Goal: Task Accomplishment & Management: Manage account settings

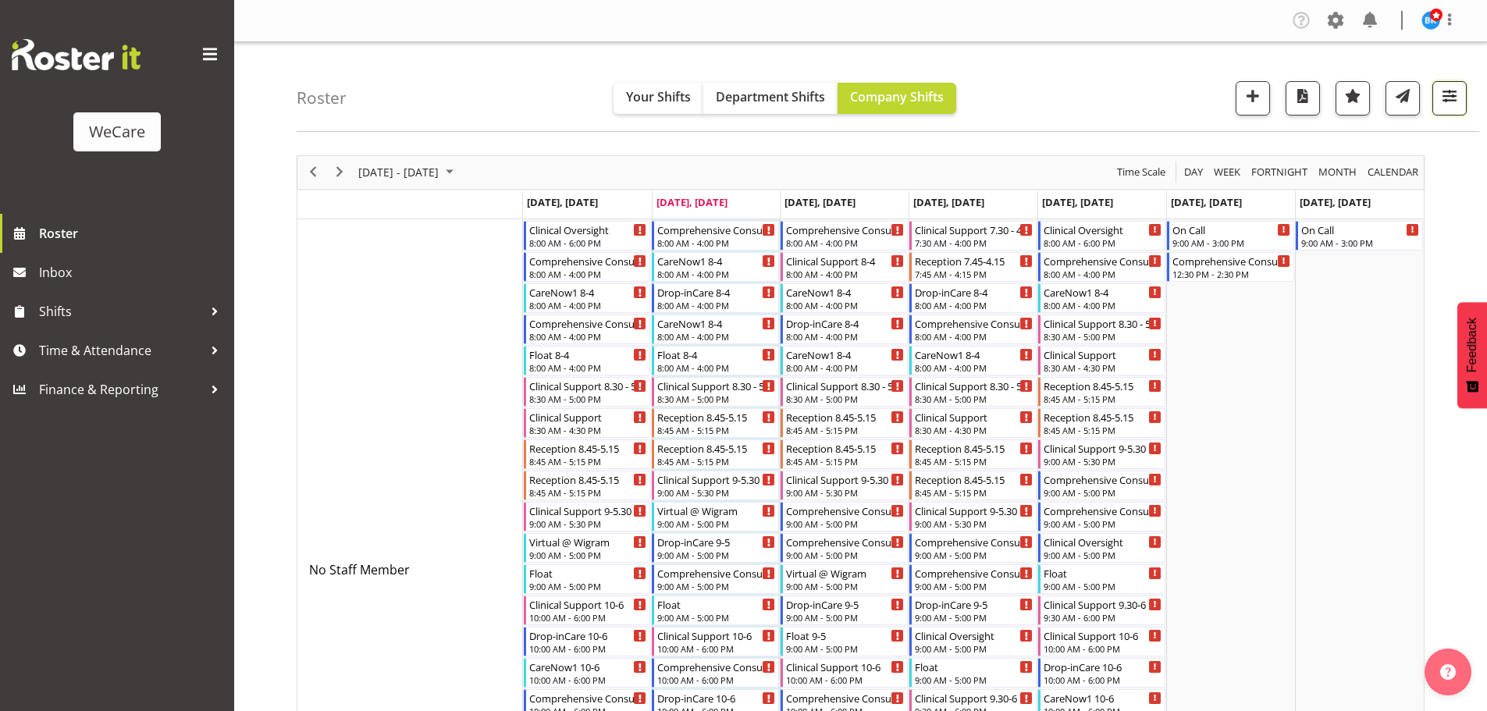
click at [1452, 95] on span "button" at bounding box center [1449, 96] width 20 height 20
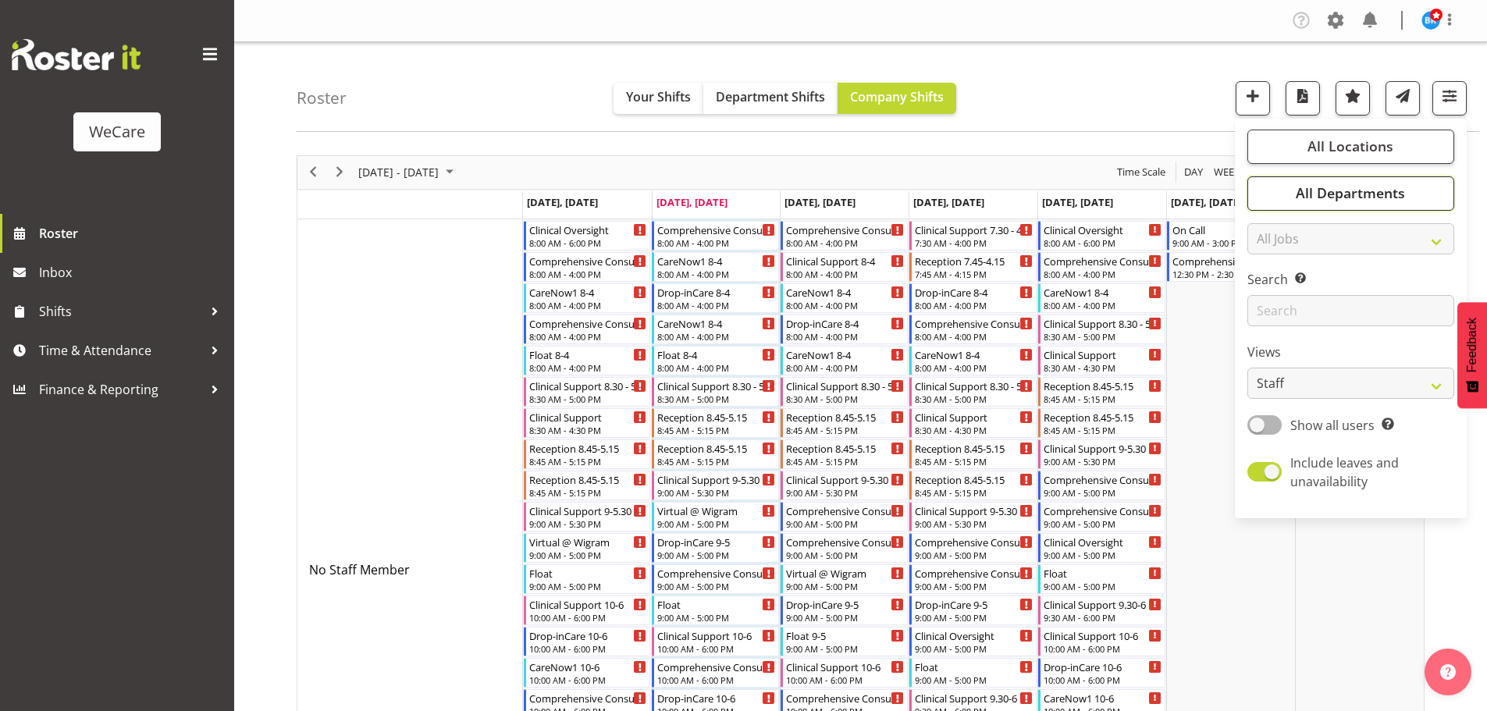
click at [1328, 193] on span "All Departments" at bounding box center [1350, 192] width 109 height 19
click at [1328, 192] on span "All Departments" at bounding box center [1350, 192] width 109 height 19
click at [1323, 151] on span "All Locations" at bounding box center [1350, 146] width 86 height 19
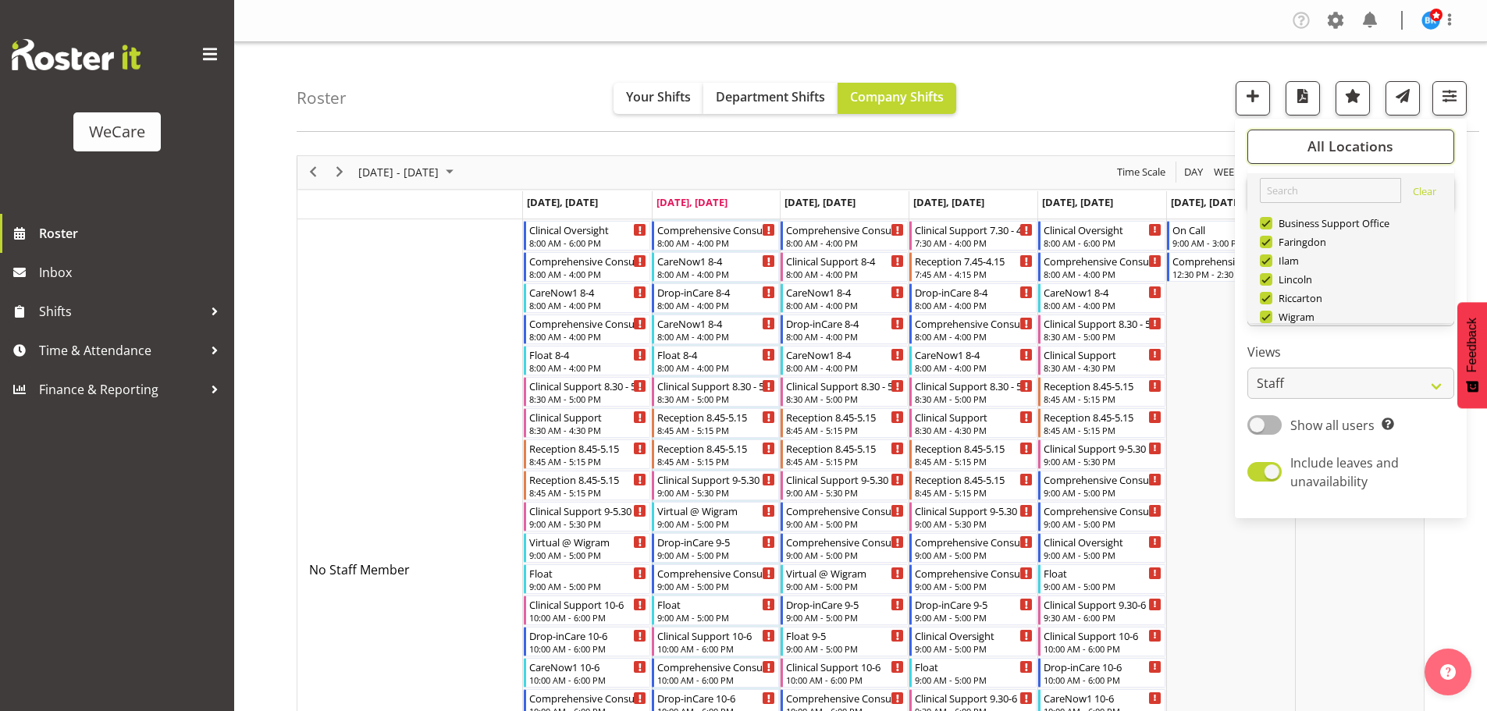
scroll to position [56, 0]
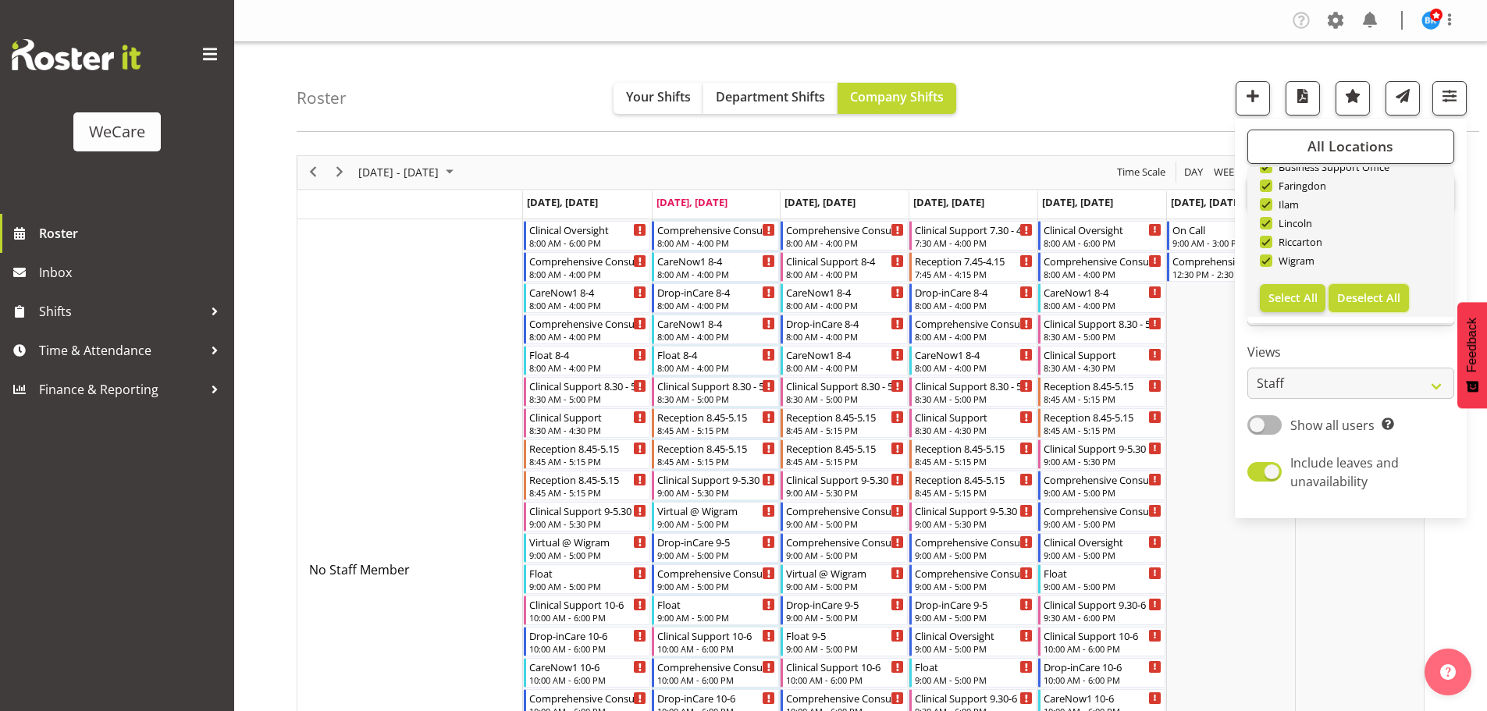
drag, startPoint x: 1352, startPoint y: 294, endPoint x: 1339, endPoint y: 288, distance: 14.7
click at [1352, 294] on span "Deselect All" at bounding box center [1368, 297] width 63 height 15
checkbox input "false"
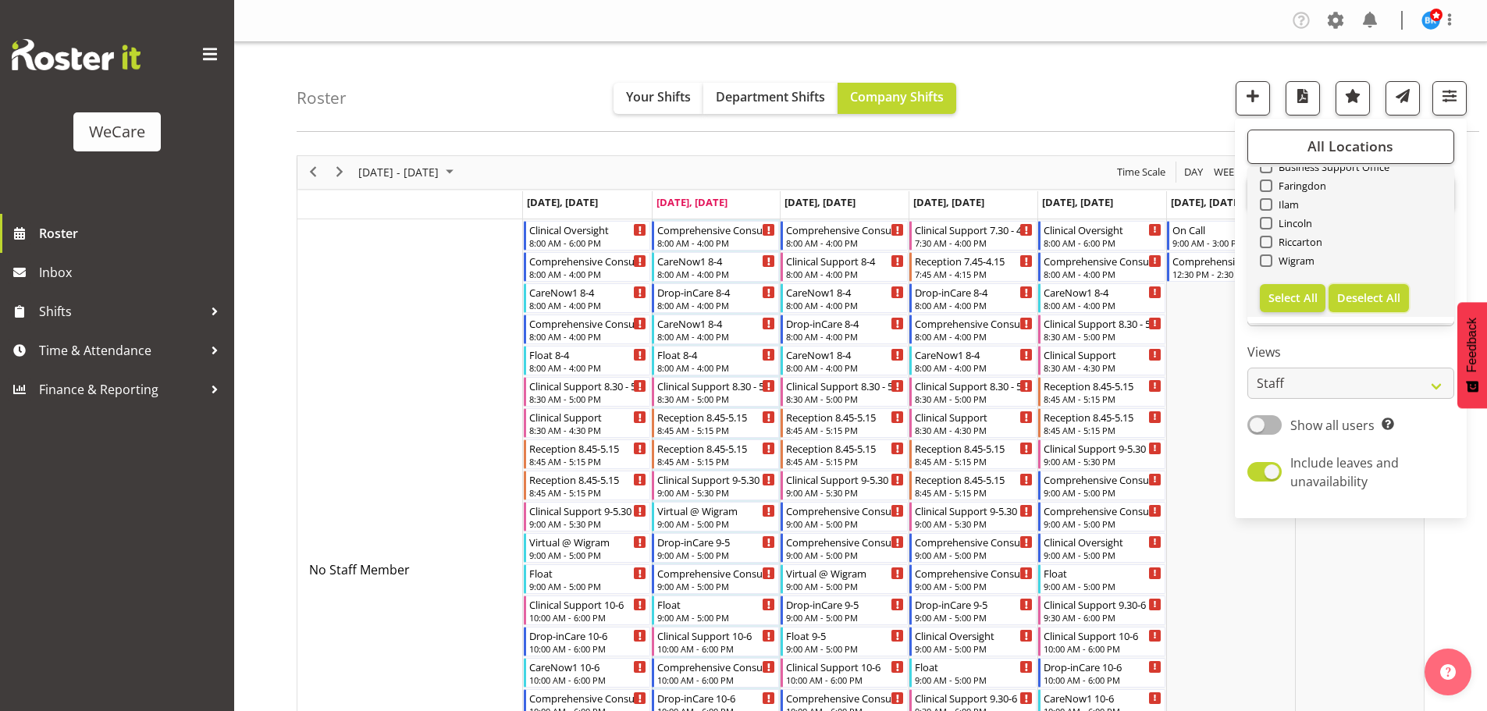
checkbox input "false"
click at [1269, 185] on span at bounding box center [1266, 186] width 12 height 12
click at [1269, 185] on input "Faringdon" at bounding box center [1265, 185] width 10 height 10
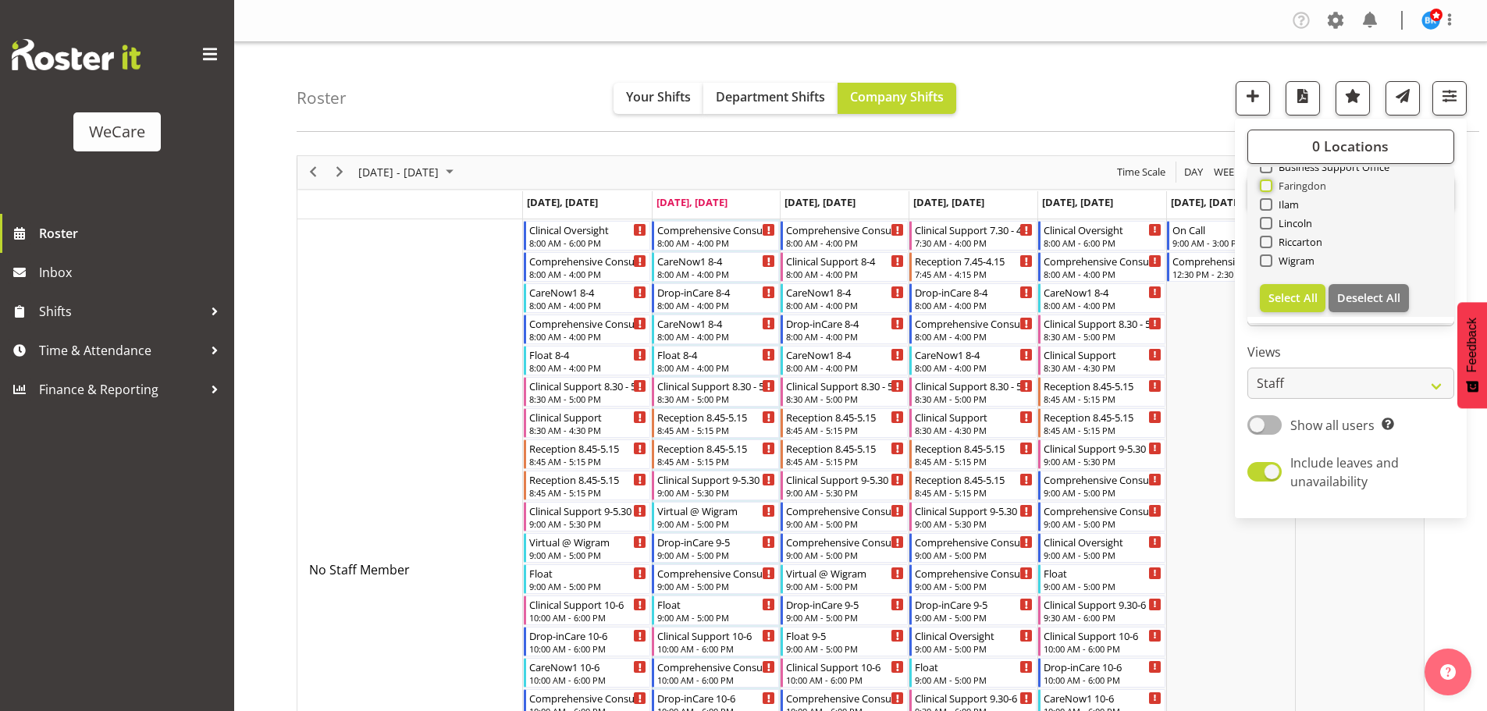
checkbox input "true"
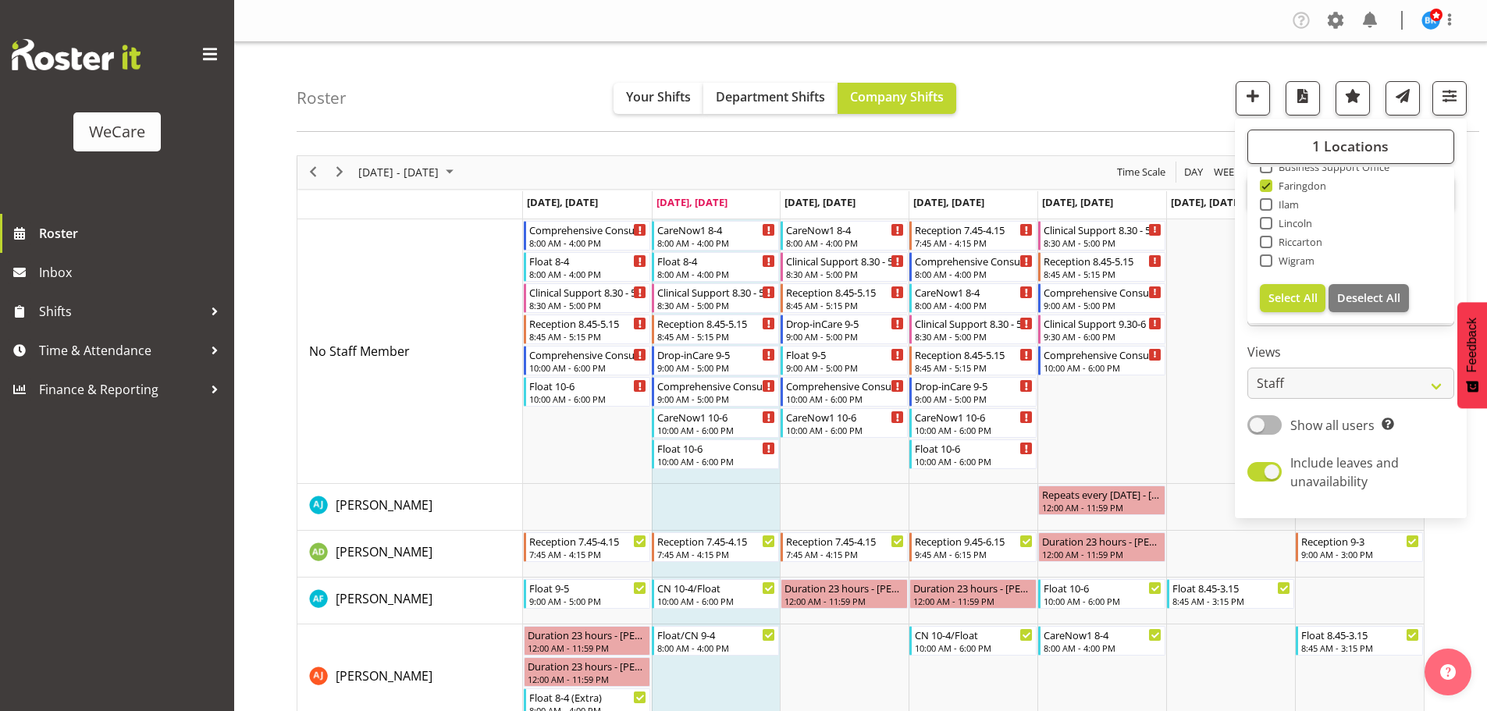
click at [1143, 113] on div "Roster Your Shifts Department Shifts Company Shifts 1 Locations Clear Business …" at bounding box center [888, 87] width 1182 height 90
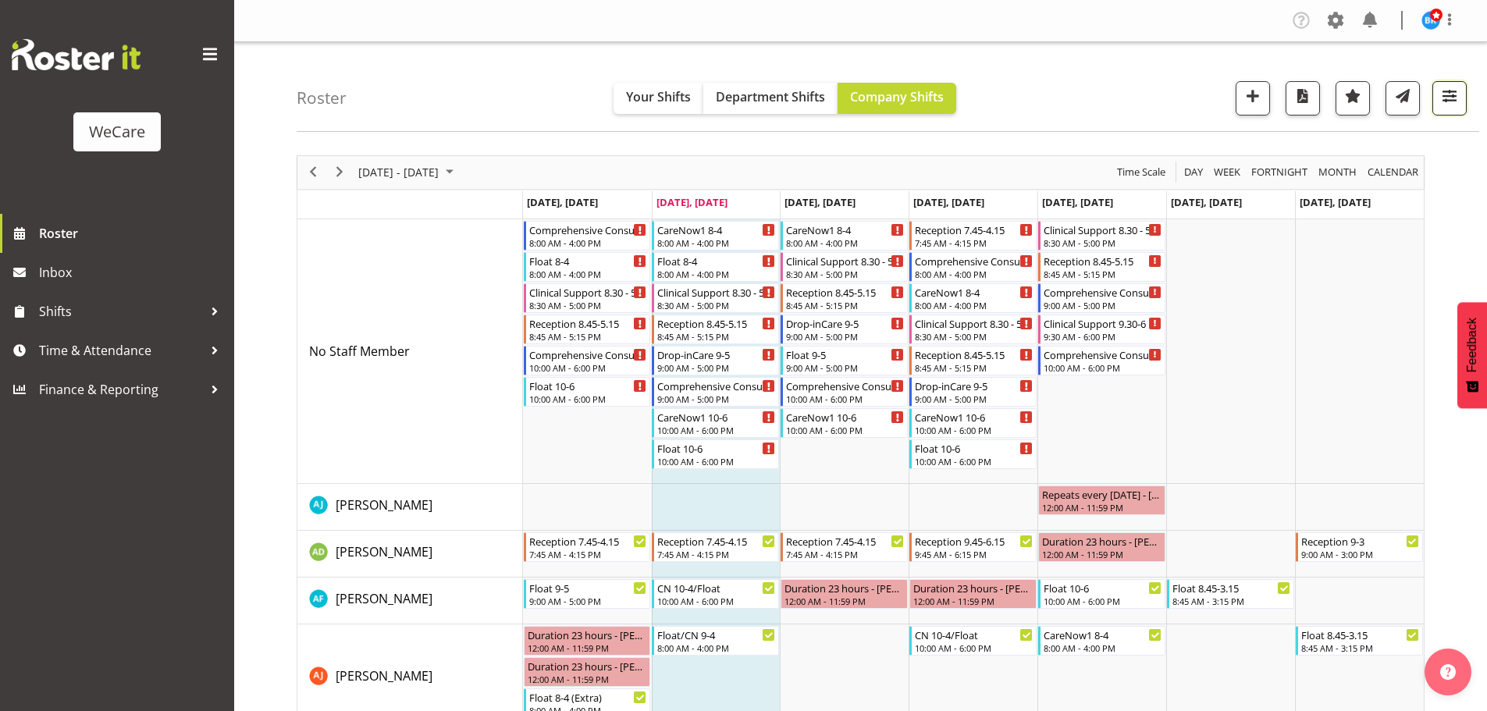
click at [1456, 98] on span "button" at bounding box center [1449, 96] width 20 height 20
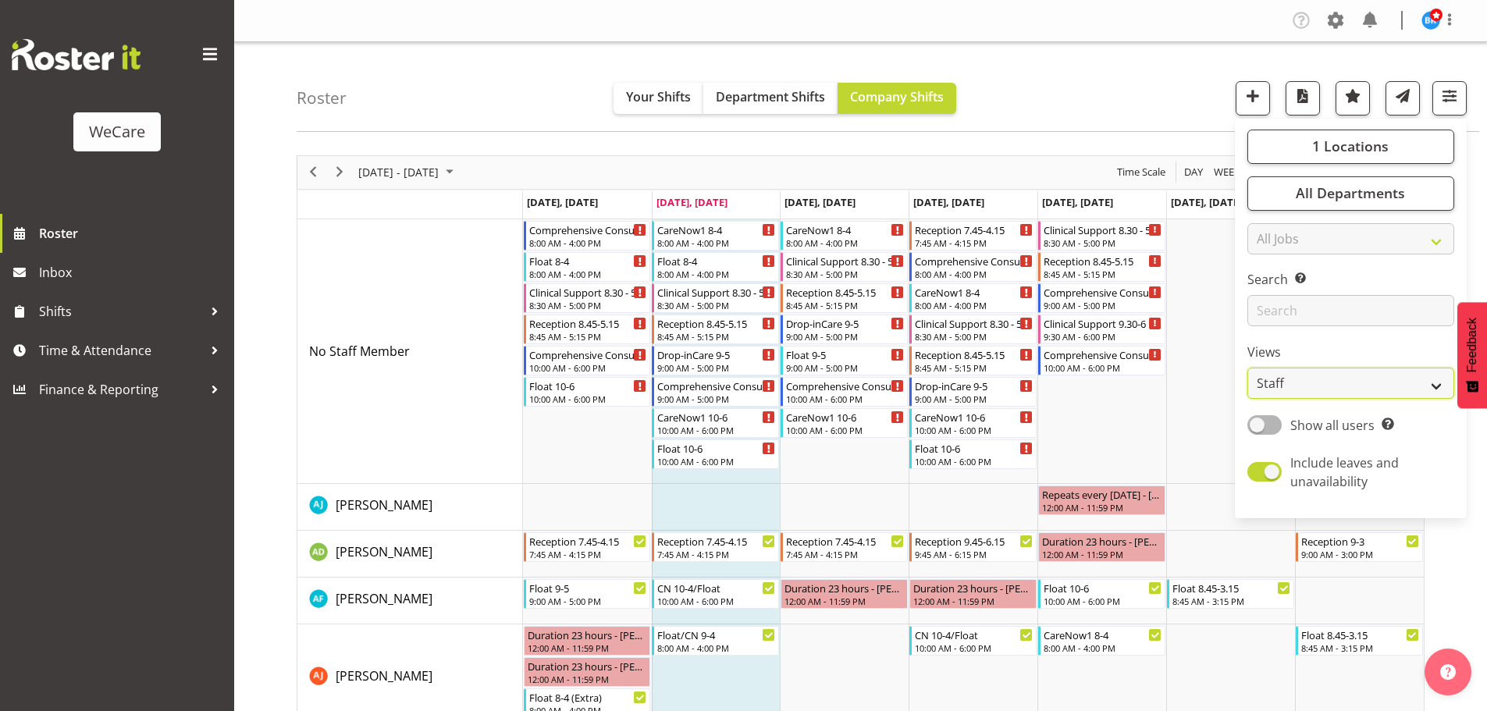
click at [1299, 380] on select "Staff Role Shift - Horizontal Shift - Vertical Staff - Location" at bounding box center [1350, 383] width 207 height 31
click at [1248, 368] on select "Staff Role Shift - Horizontal Shift - Vertical Staff - Location" at bounding box center [1350, 383] width 207 height 31
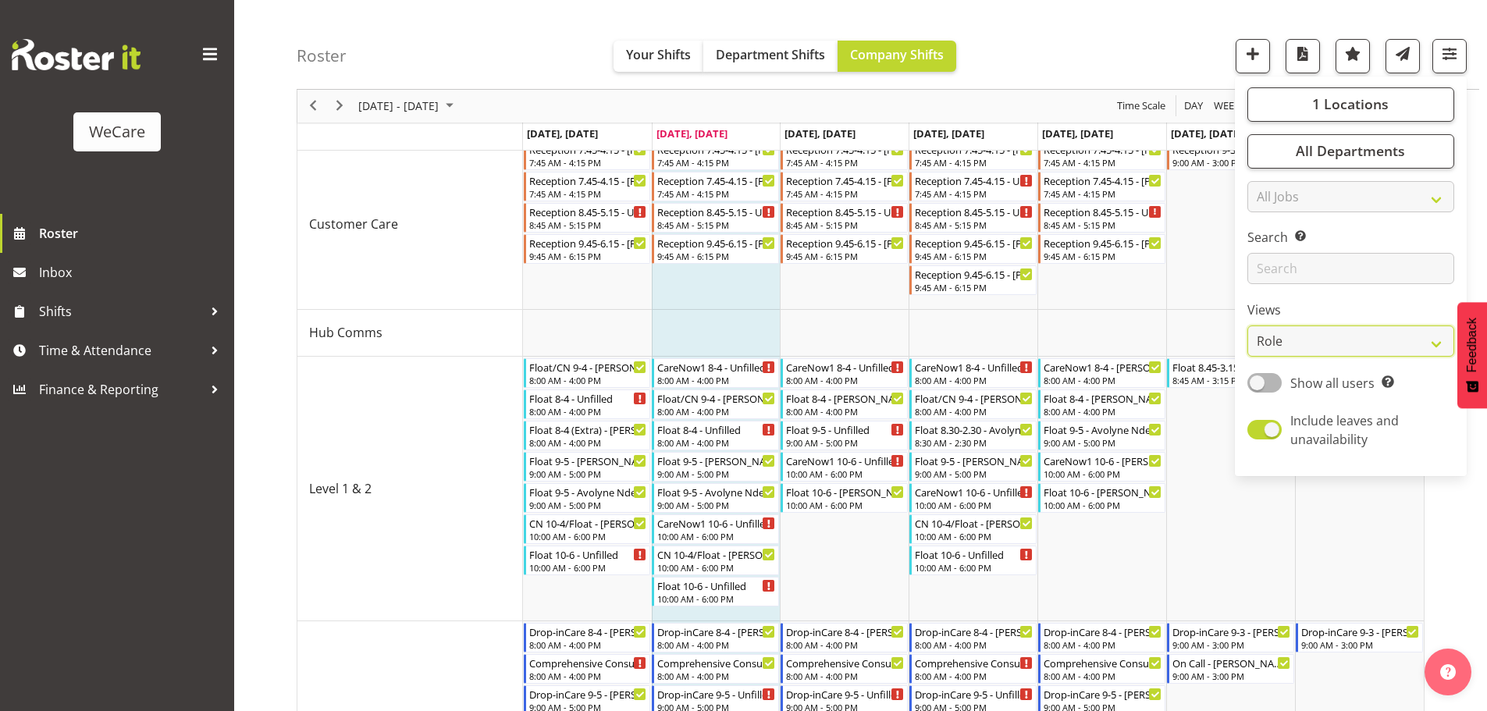
scroll to position [234, 0]
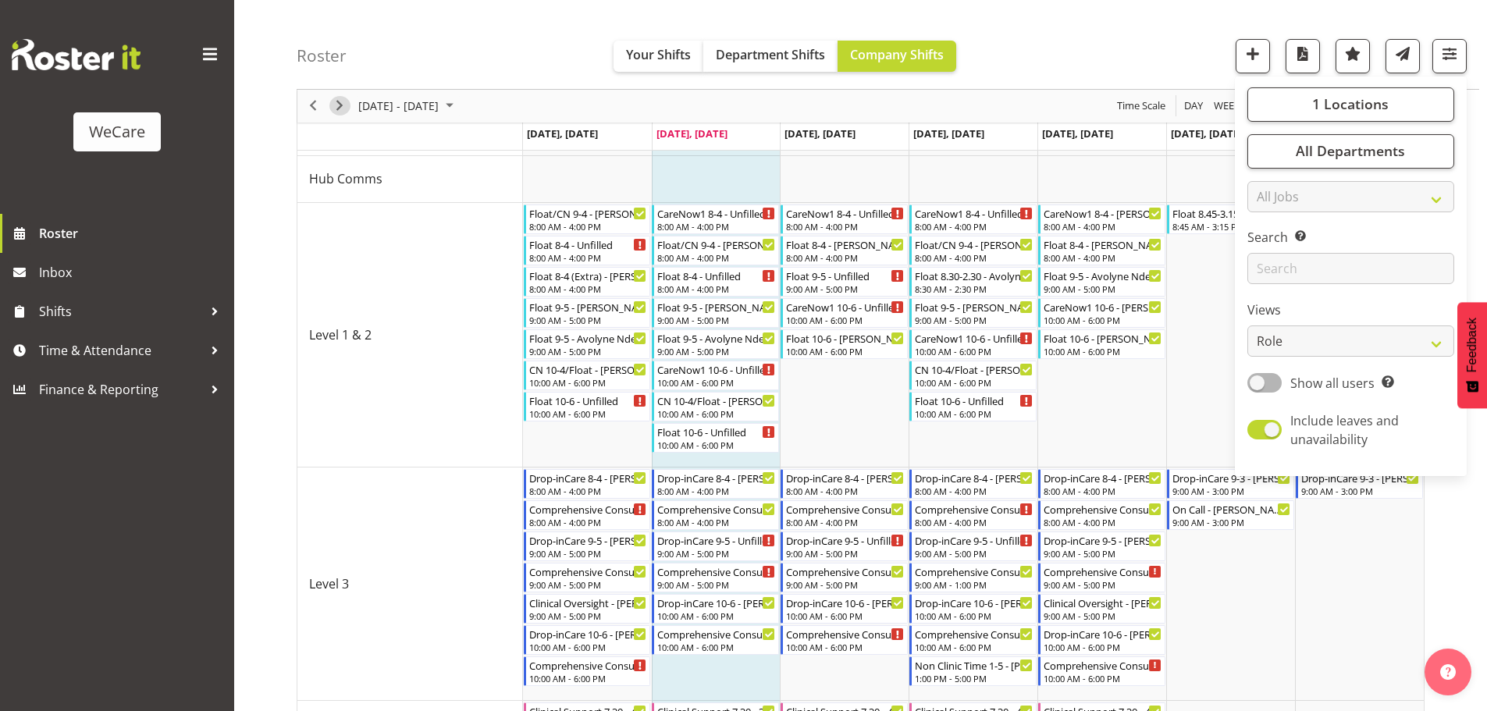
click at [339, 113] on span "Next" at bounding box center [339, 107] width 19 height 20
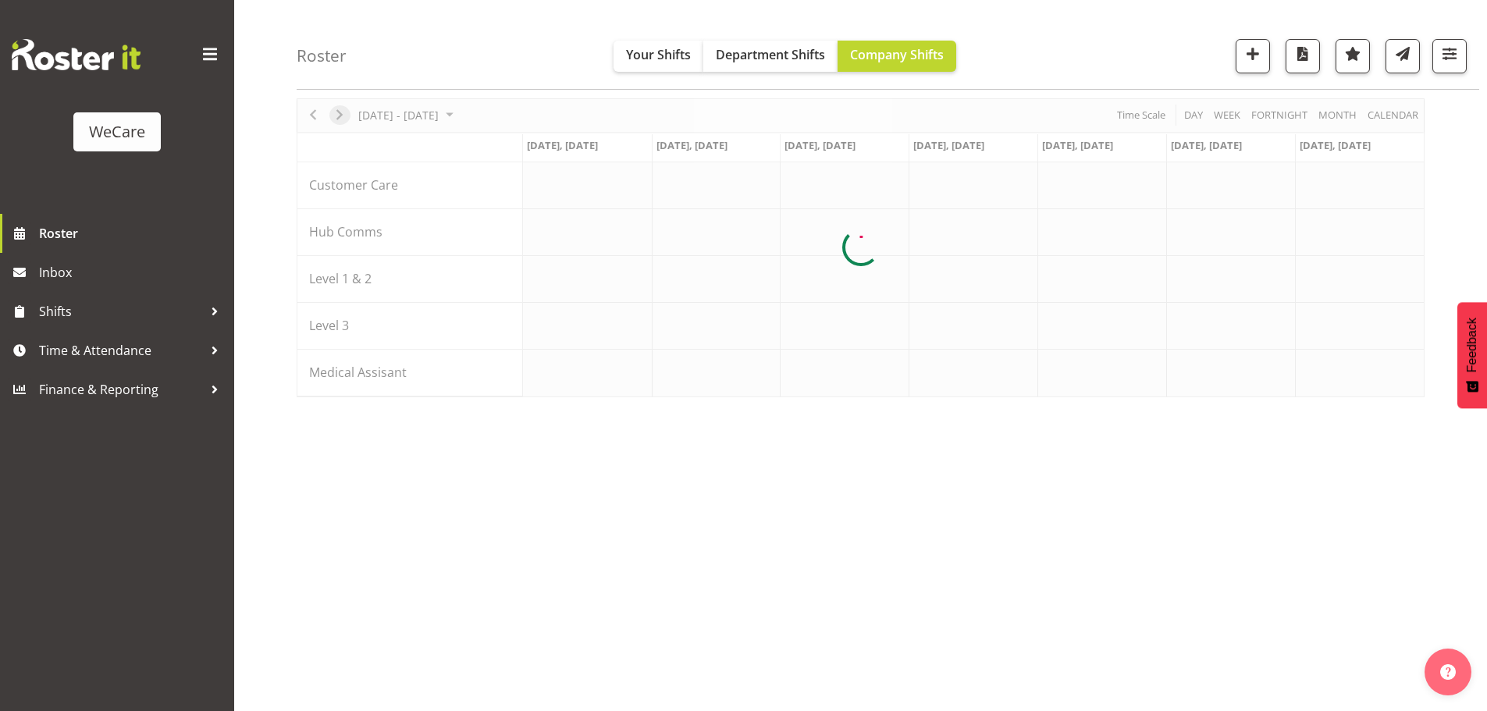
scroll to position [57, 0]
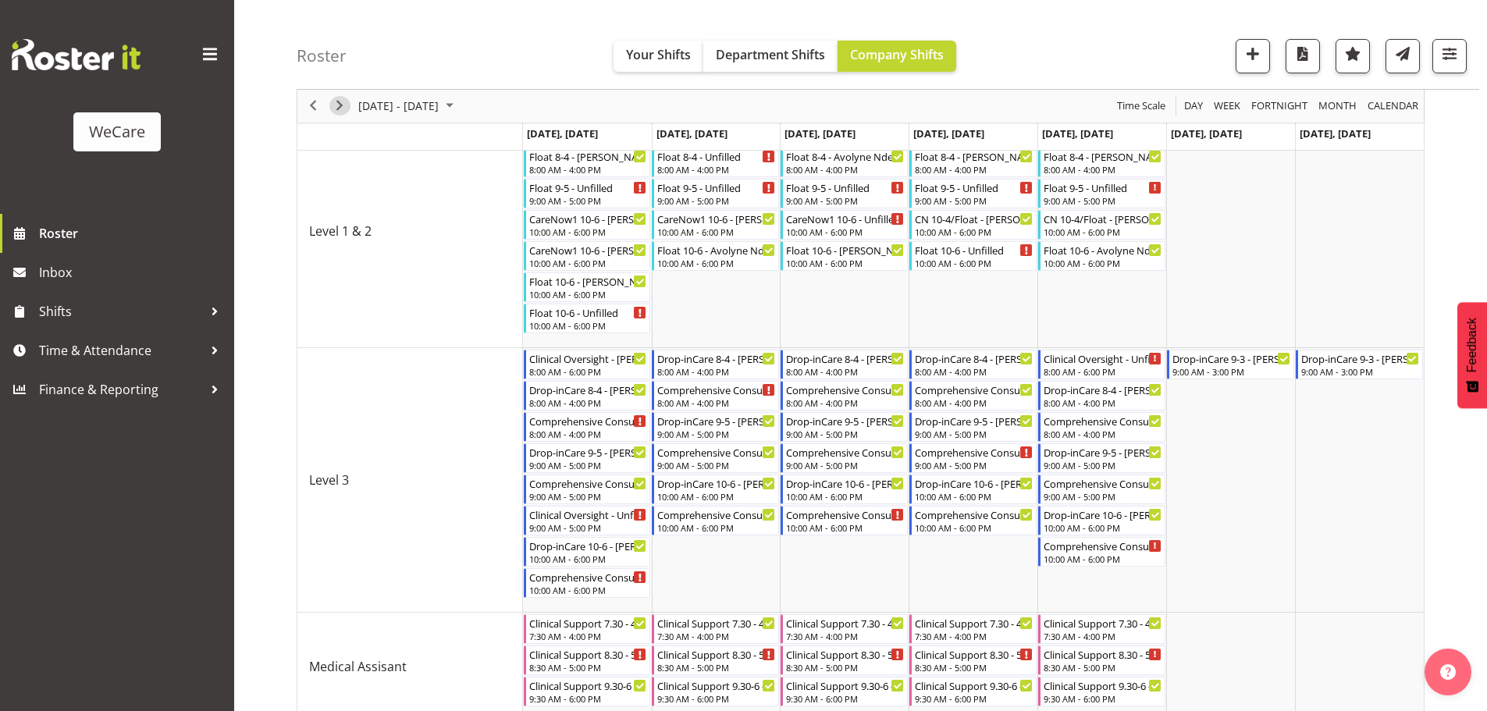
scroll to position [312, 0]
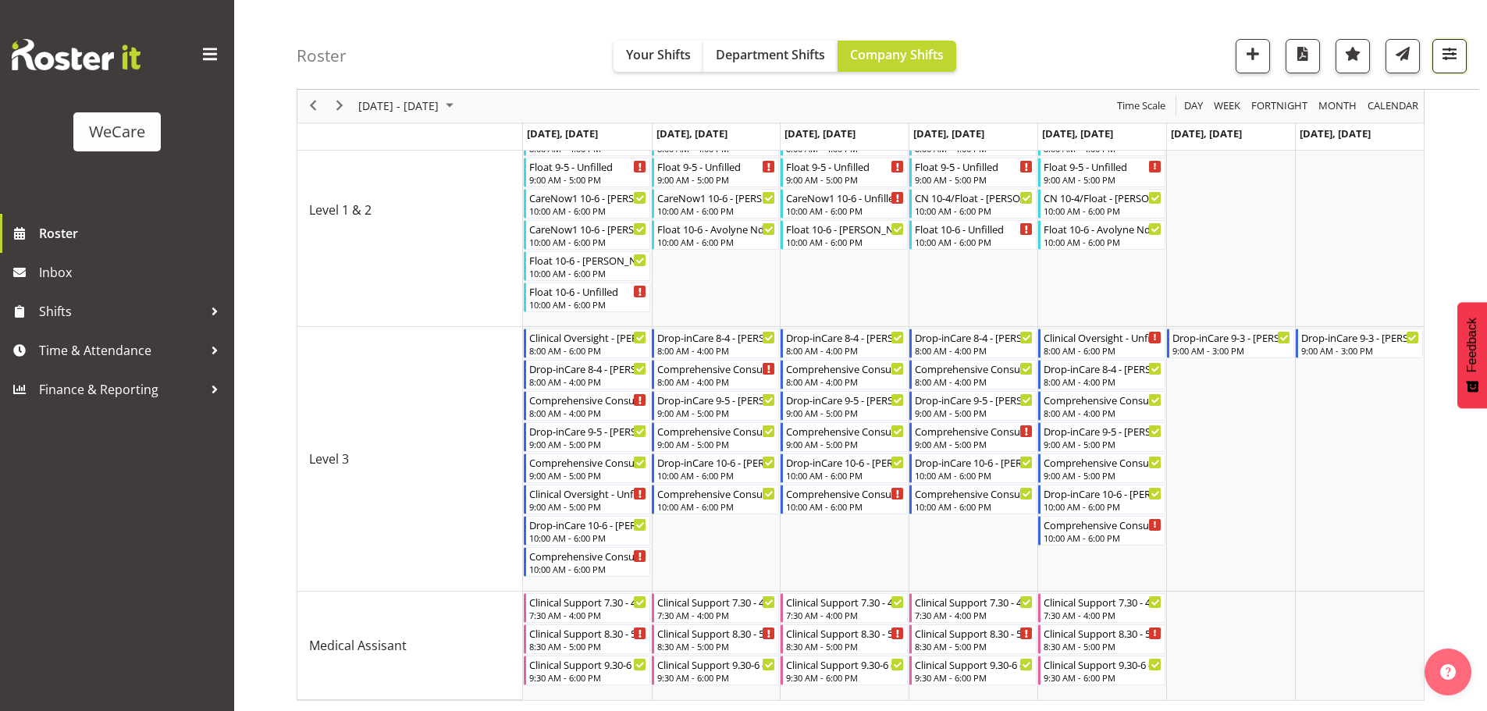
click at [1443, 57] on span "button" at bounding box center [1449, 54] width 20 height 20
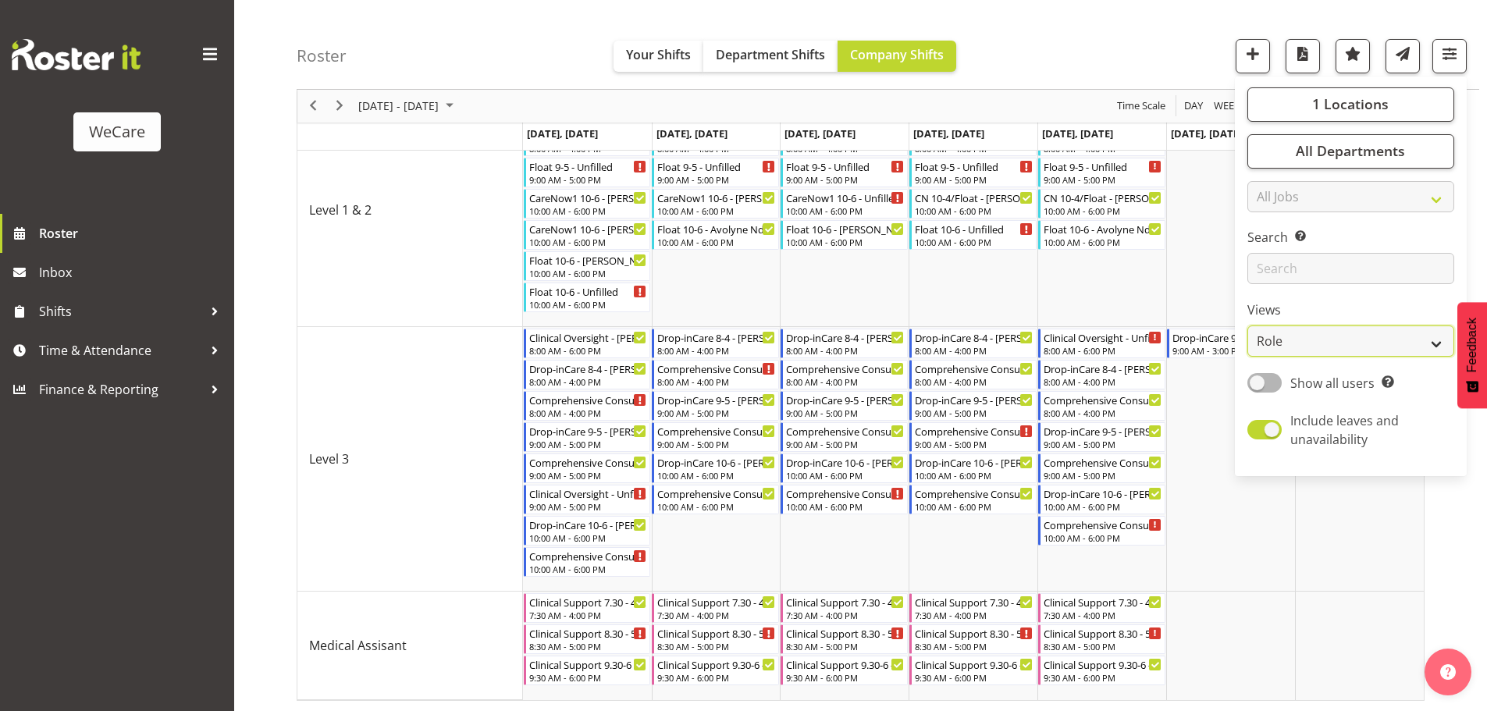
click at [1303, 338] on select "Staff Role Shift - Horizontal Shift - Vertical Staff - Location" at bounding box center [1350, 341] width 207 height 31
click at [1301, 351] on select "Staff Role Shift - Horizontal Shift - Vertical Staff - Location" at bounding box center [1350, 341] width 207 height 31
click at [855, 312] on td "Timeline Week of October 7, 2025" at bounding box center [844, 210] width 129 height 233
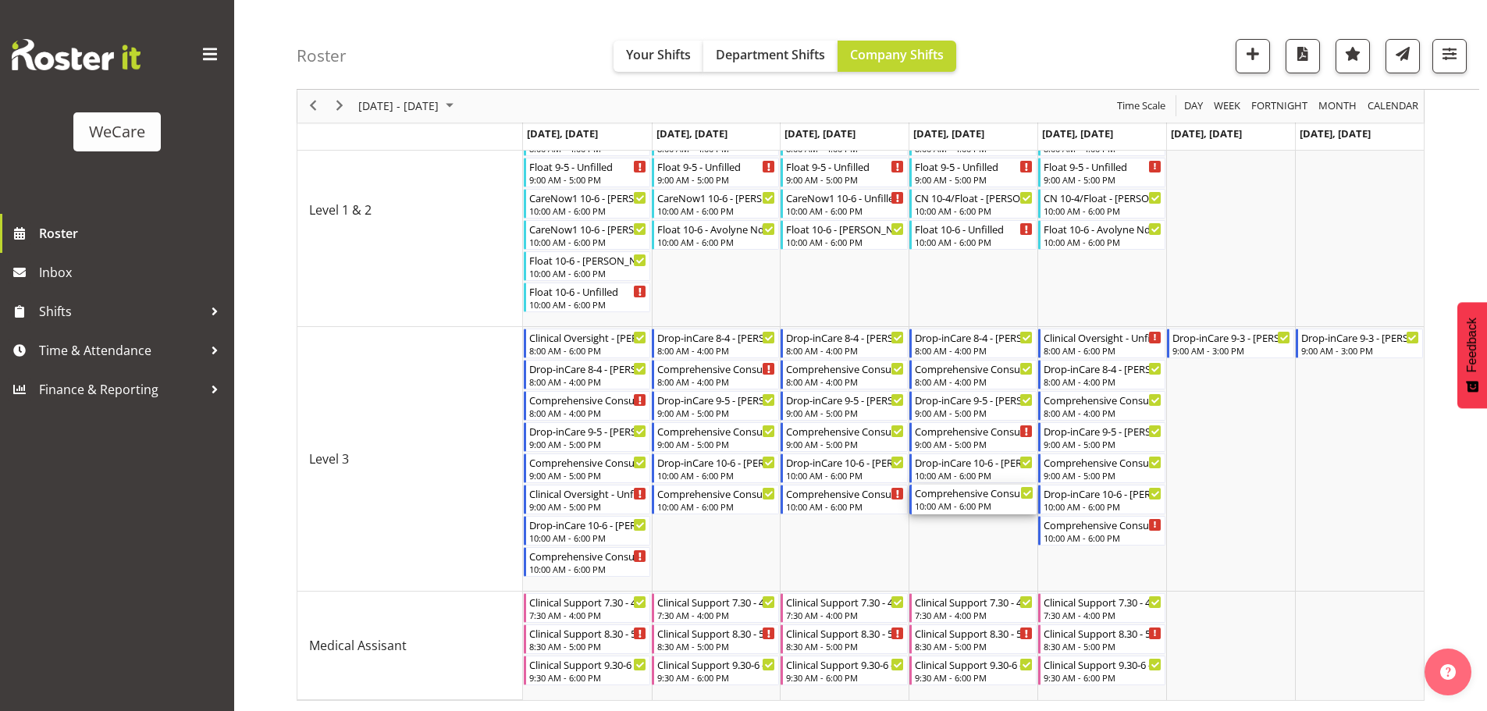
click at [1024, 491] on icon "Timeline Week of October 7, 2025" at bounding box center [1027, 493] width 8 height 8
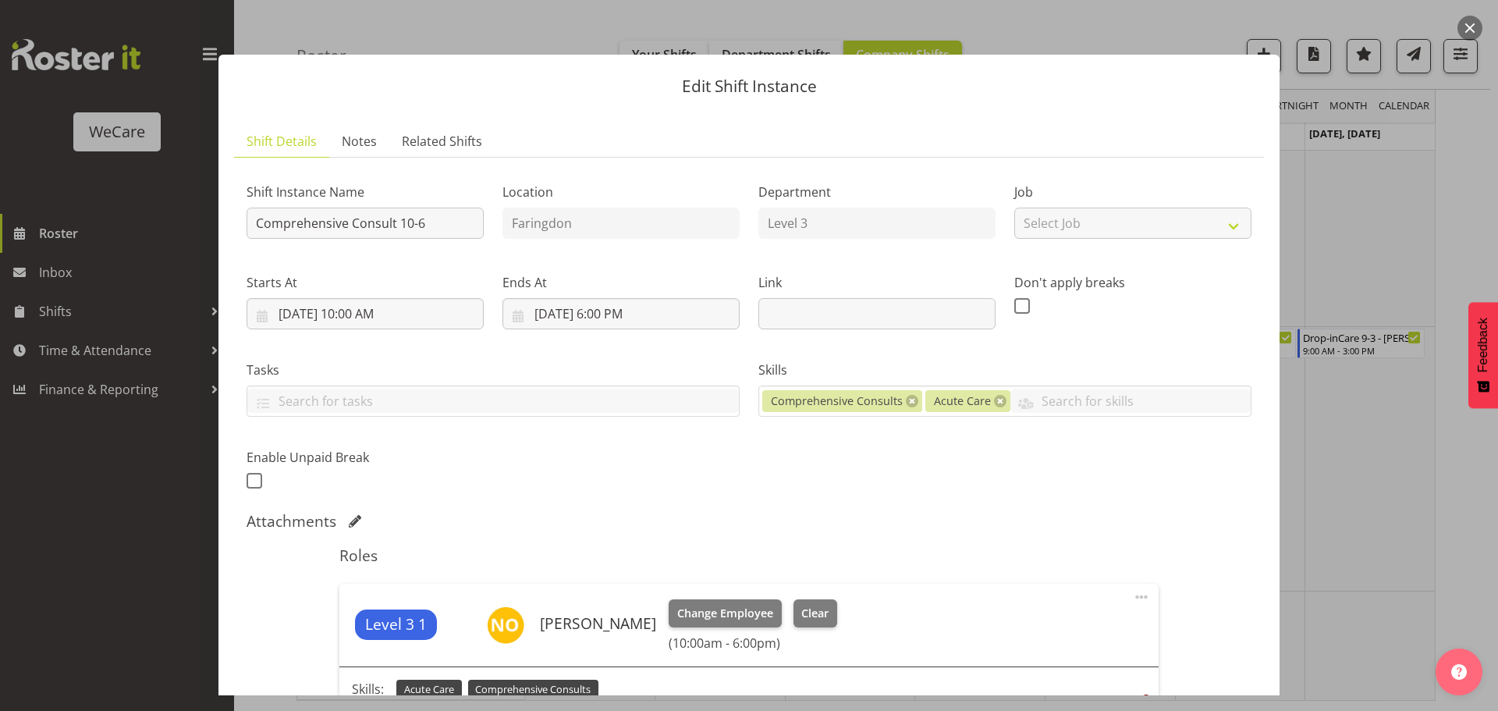
click at [55, 464] on div at bounding box center [749, 355] width 1498 height 711
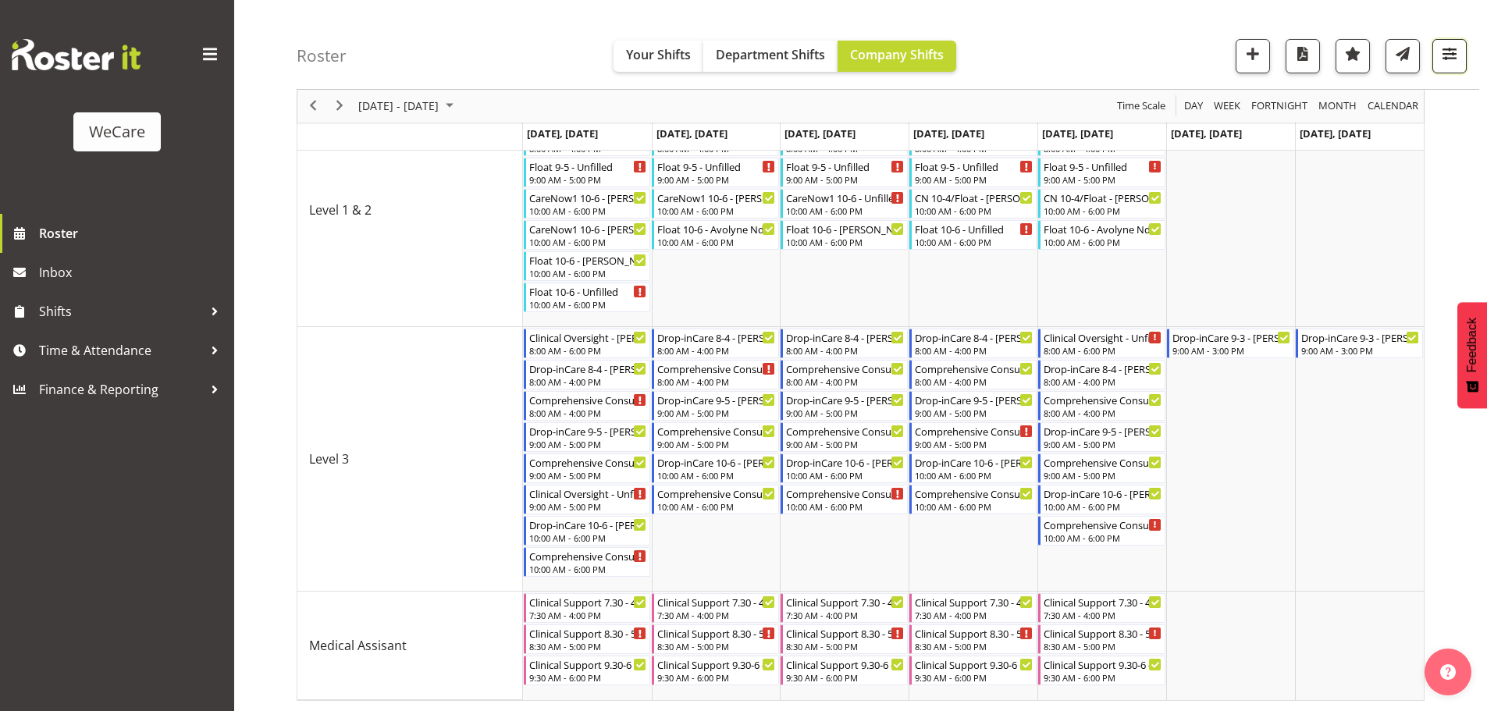
click at [1443, 54] on span "button" at bounding box center [1449, 54] width 20 height 20
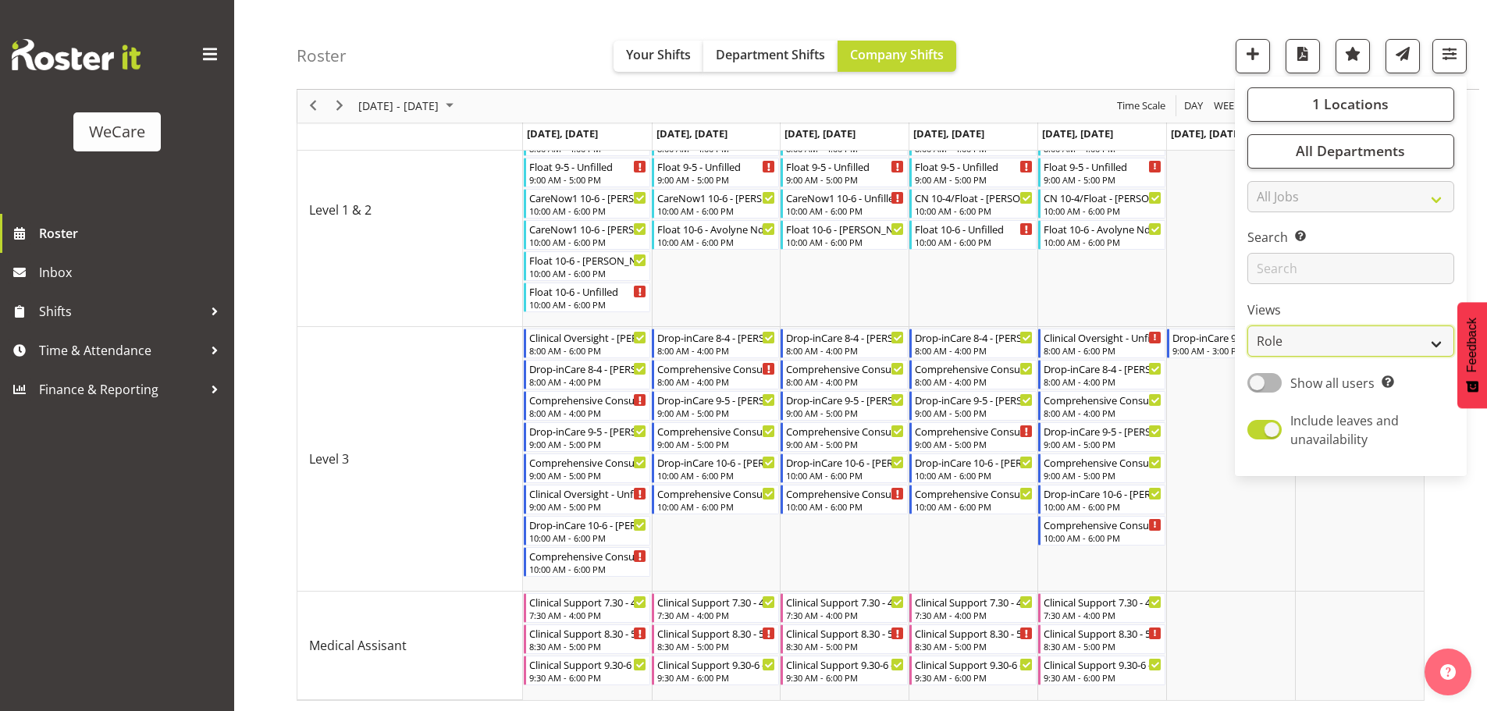
click at [1289, 350] on select "Staff Role Shift - Horizontal Shift - Vertical Staff - Location" at bounding box center [1350, 341] width 207 height 31
select select "staff"
click at [1248, 326] on select "Staff Role Shift - Horizontal Shift - Vertical Staff - Location" at bounding box center [1350, 341] width 207 height 31
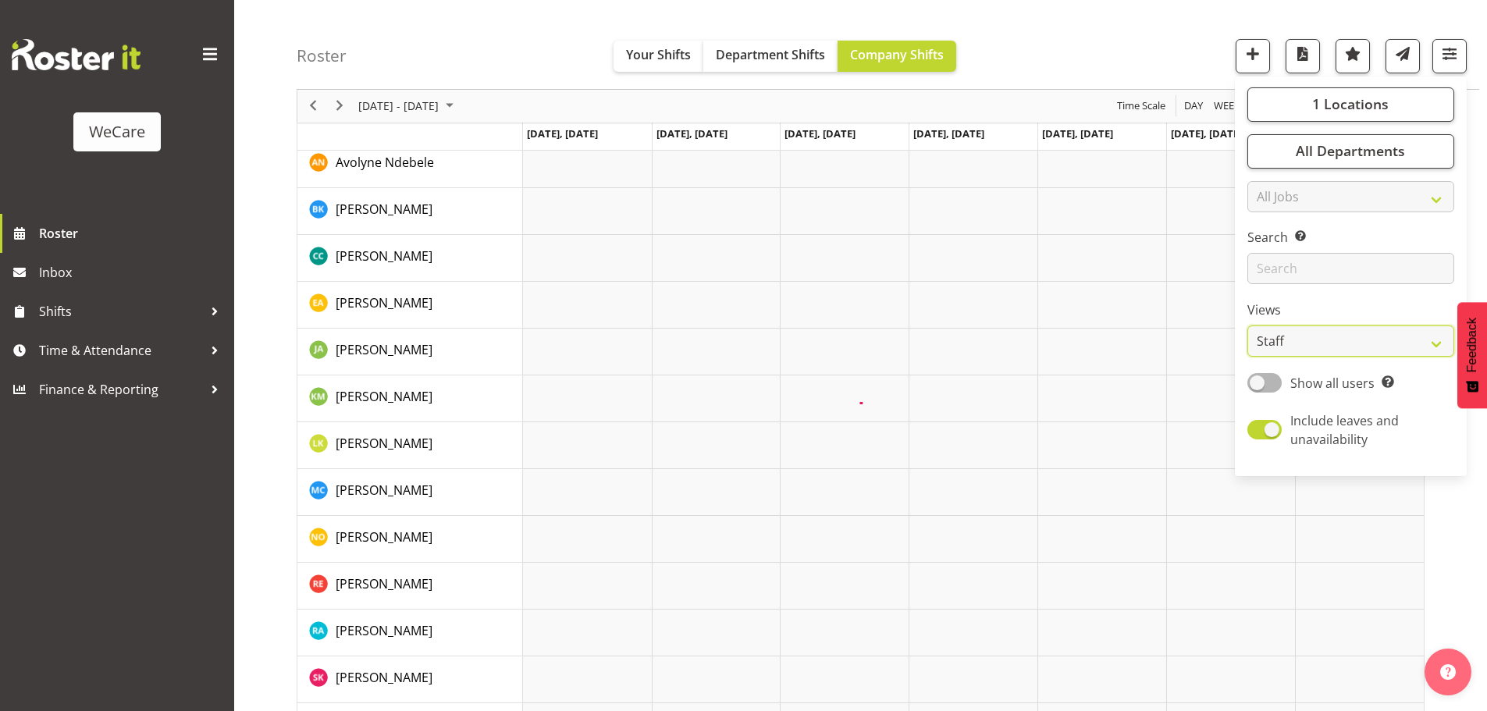
scroll to position [57, 0]
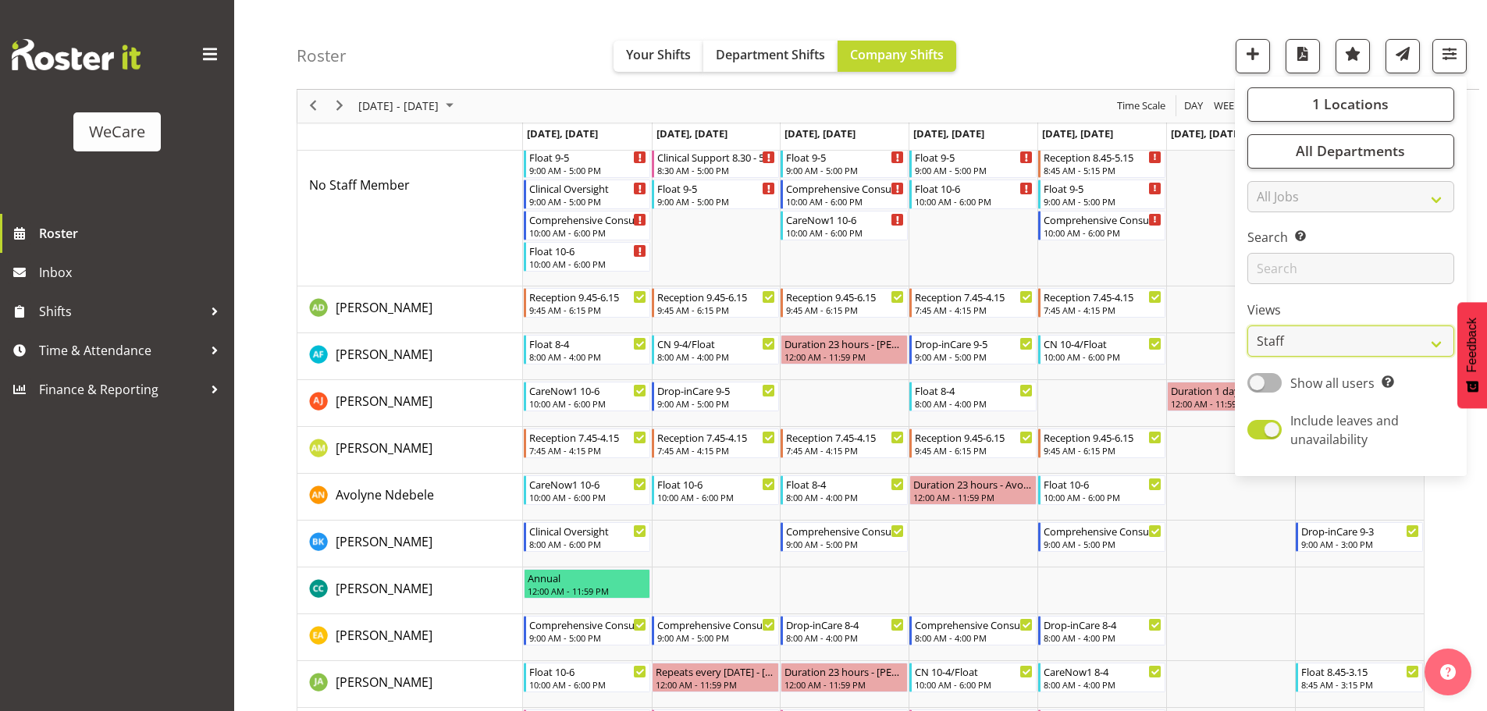
scroll to position [291, 0]
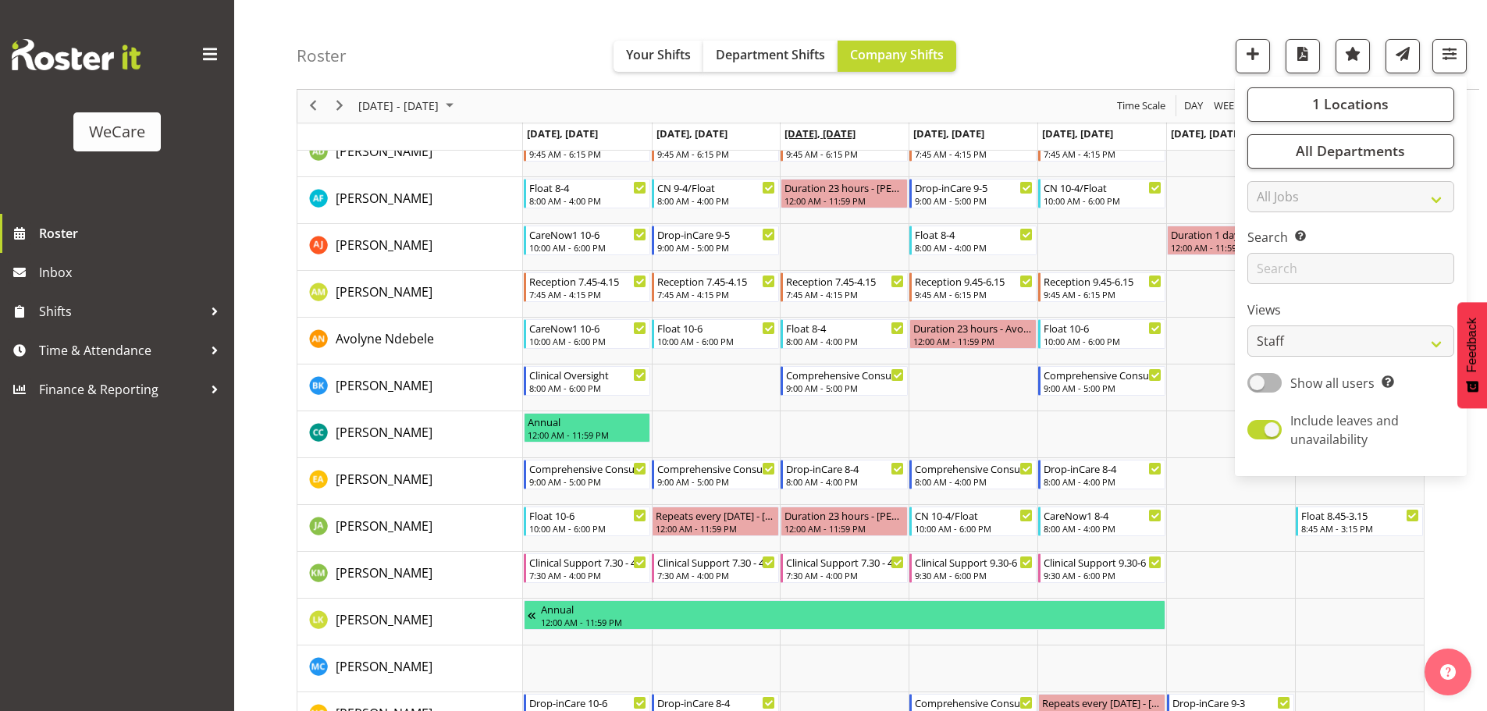
click at [813, 130] on span "[DATE], [DATE]" at bounding box center [819, 133] width 71 height 14
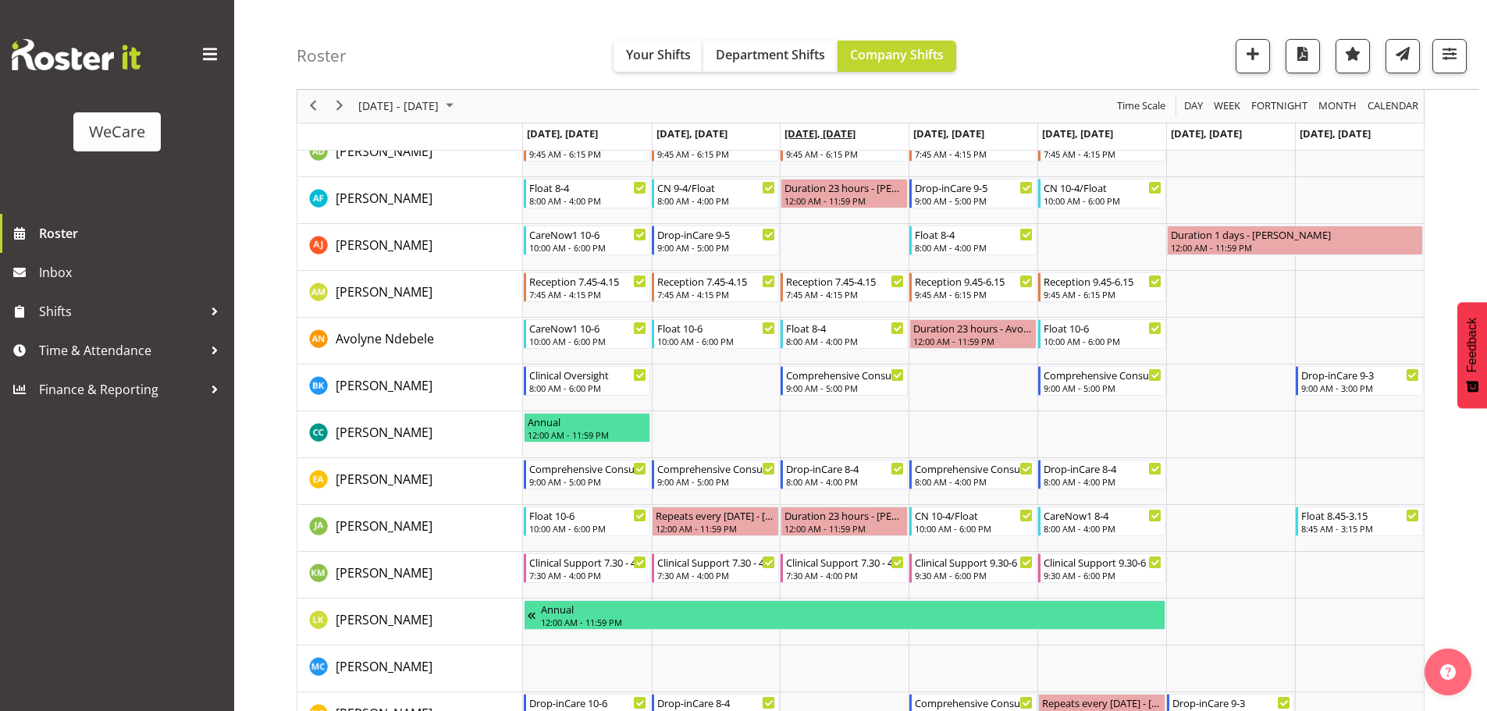
click at [813, 130] on span "[DATE], [DATE]" at bounding box center [819, 133] width 71 height 14
click at [789, 52] on span "Department Shifts" at bounding box center [770, 54] width 109 height 17
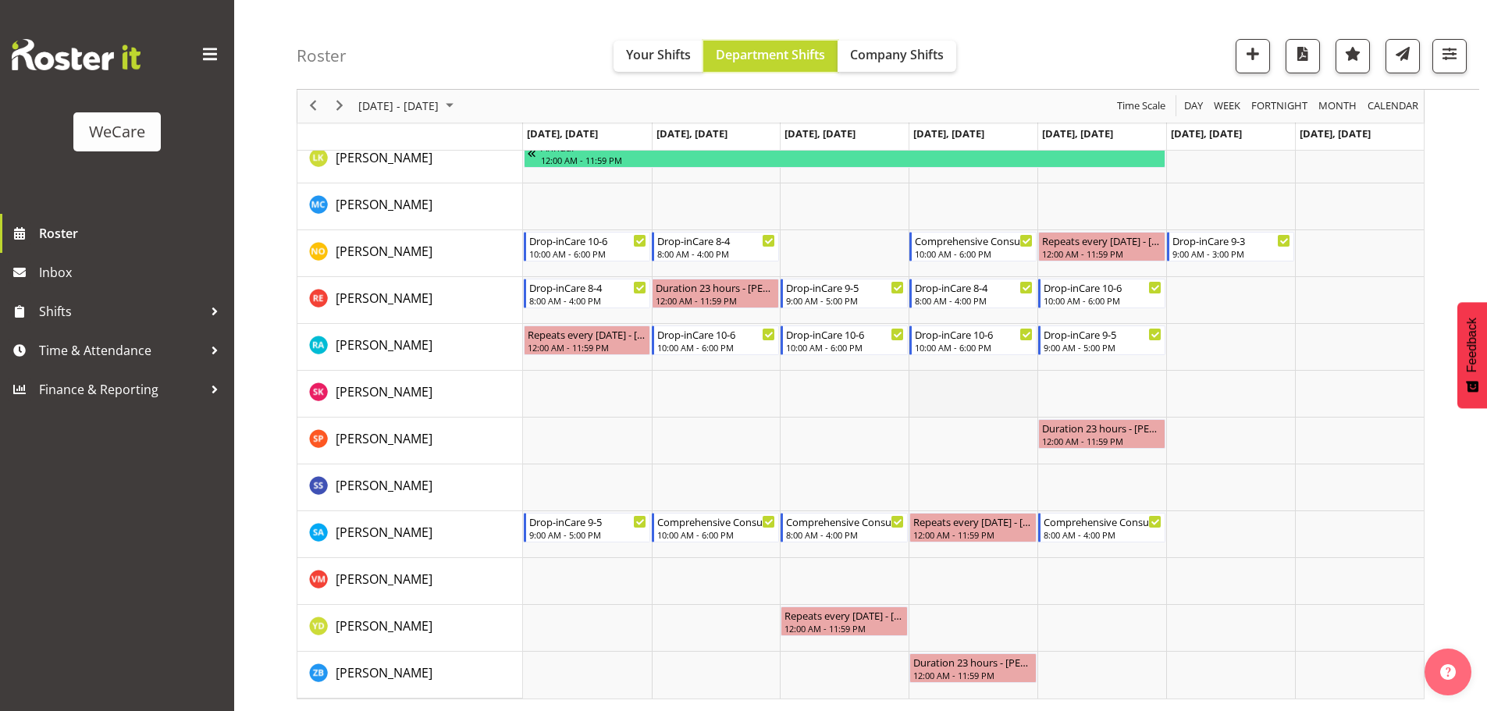
scroll to position [269, 0]
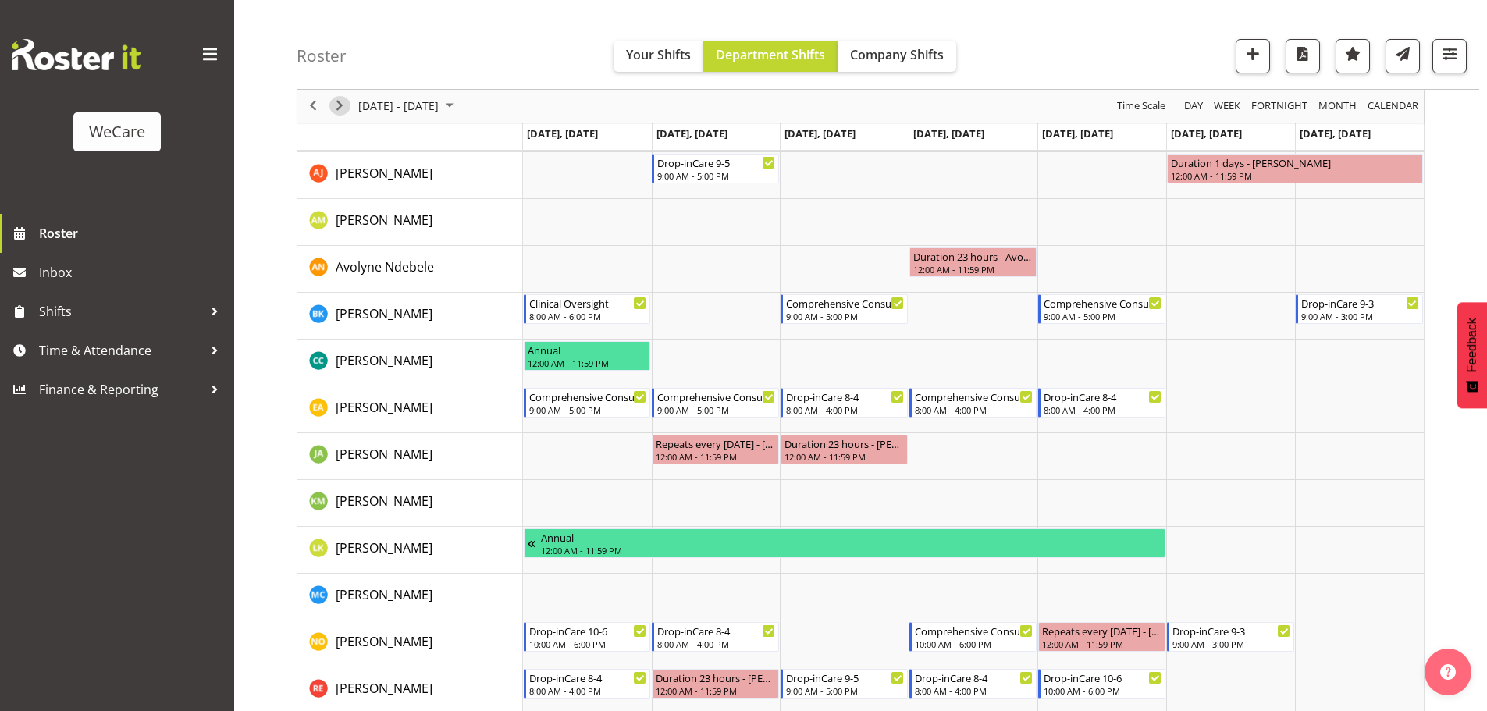
click at [339, 105] on span "Next" at bounding box center [339, 107] width 19 height 20
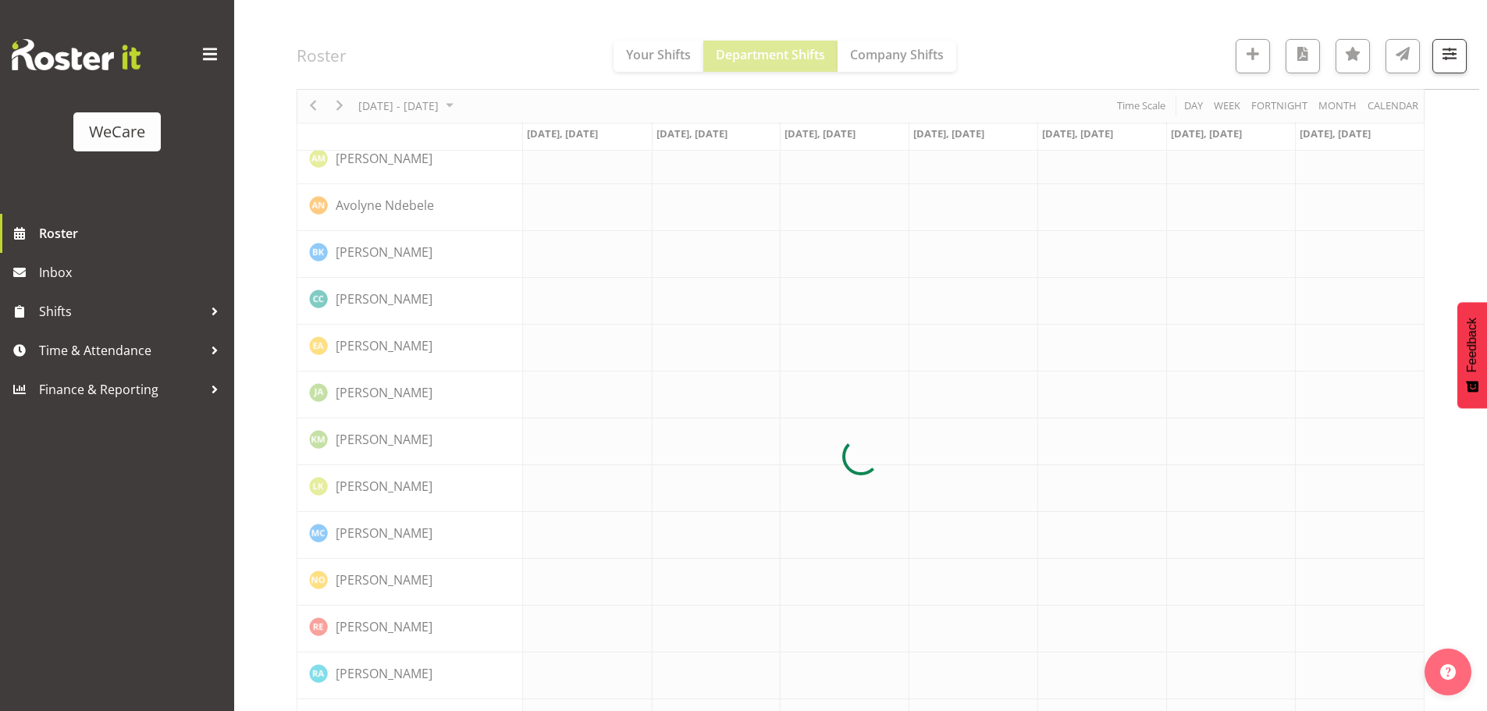
scroll to position [0, 0]
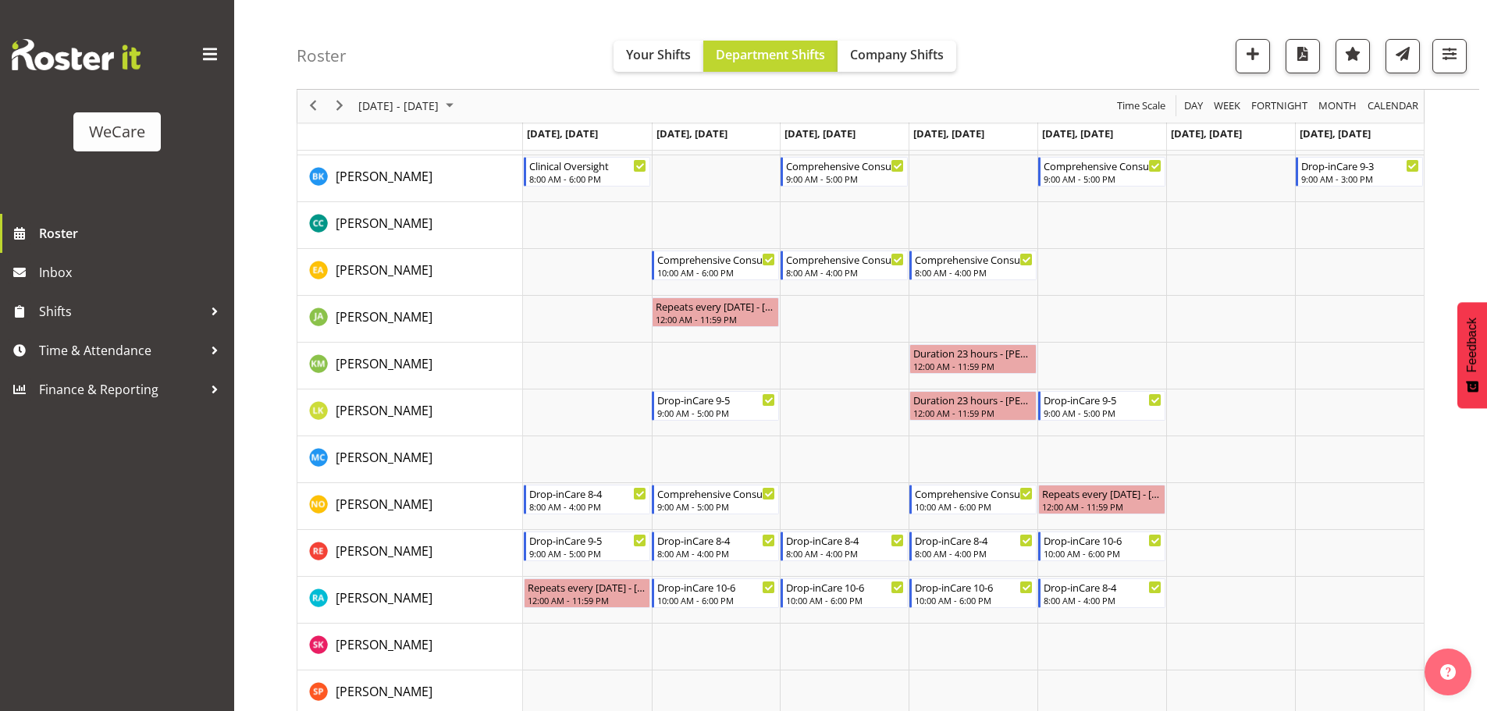
scroll to position [468, 0]
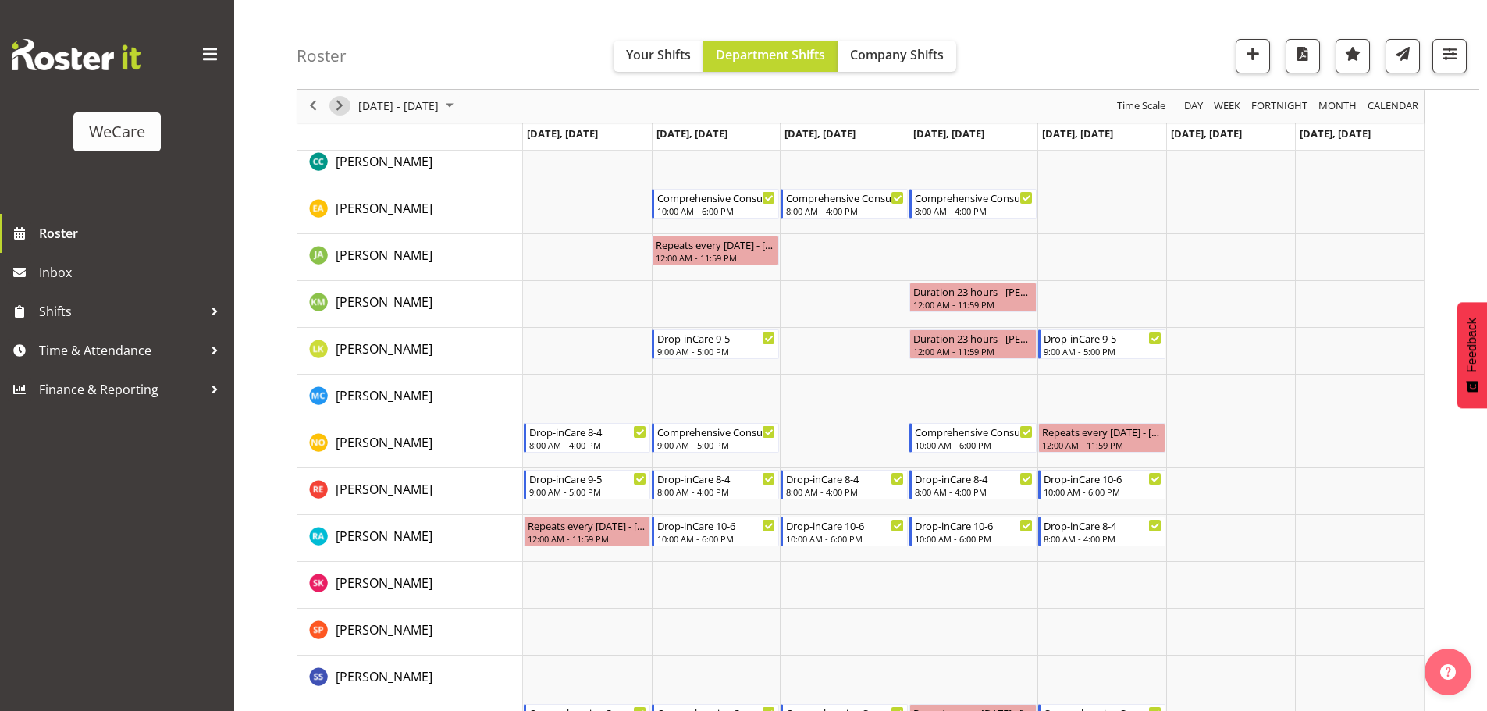
click at [344, 105] on span "Next" at bounding box center [339, 107] width 19 height 20
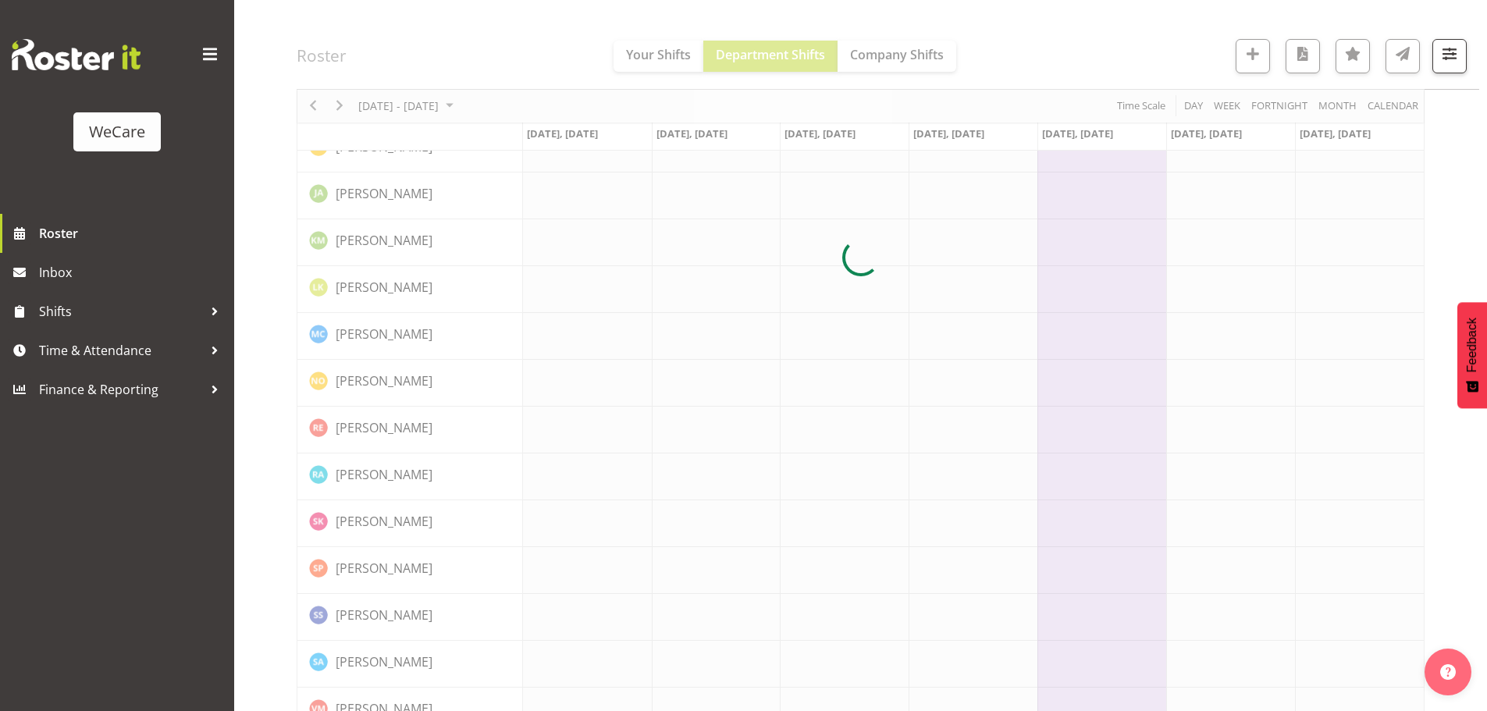
scroll to position [0, 0]
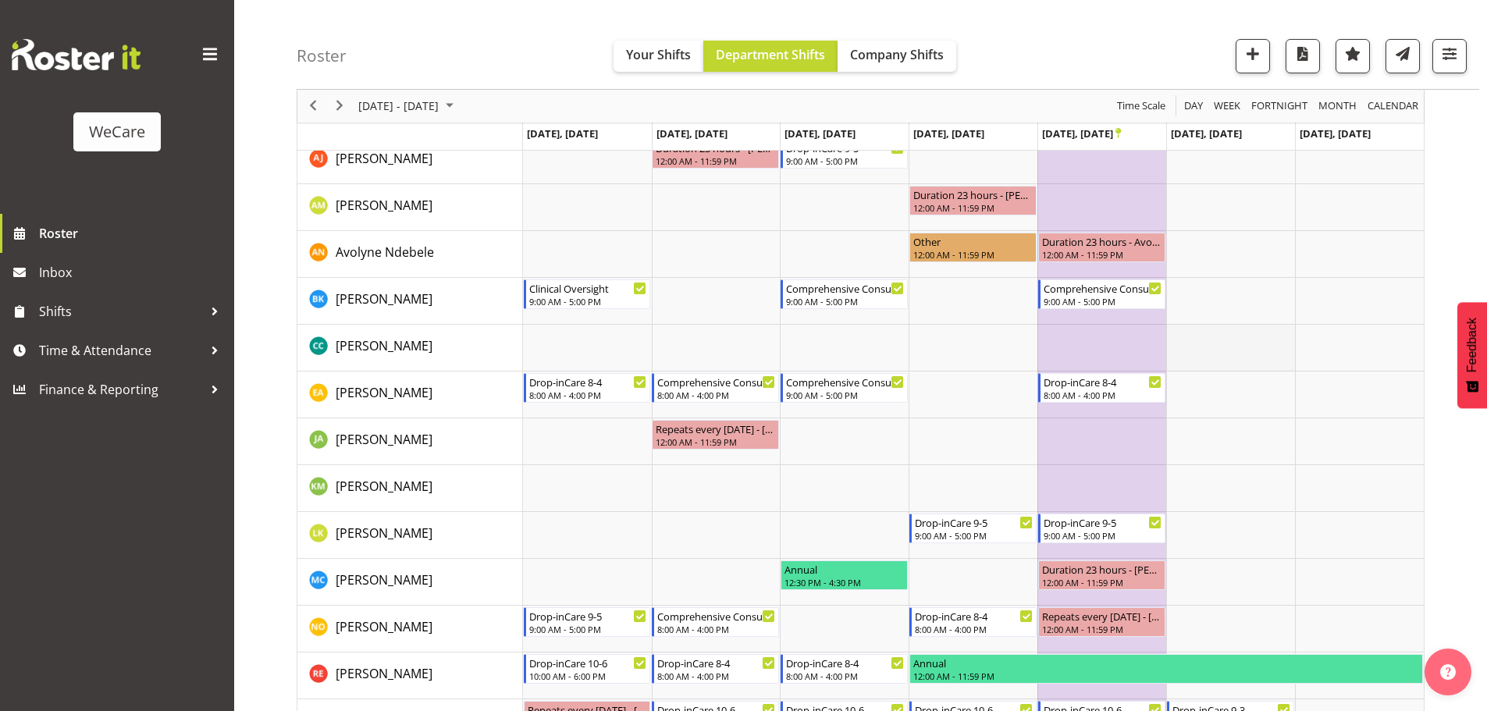
scroll to position [238, 0]
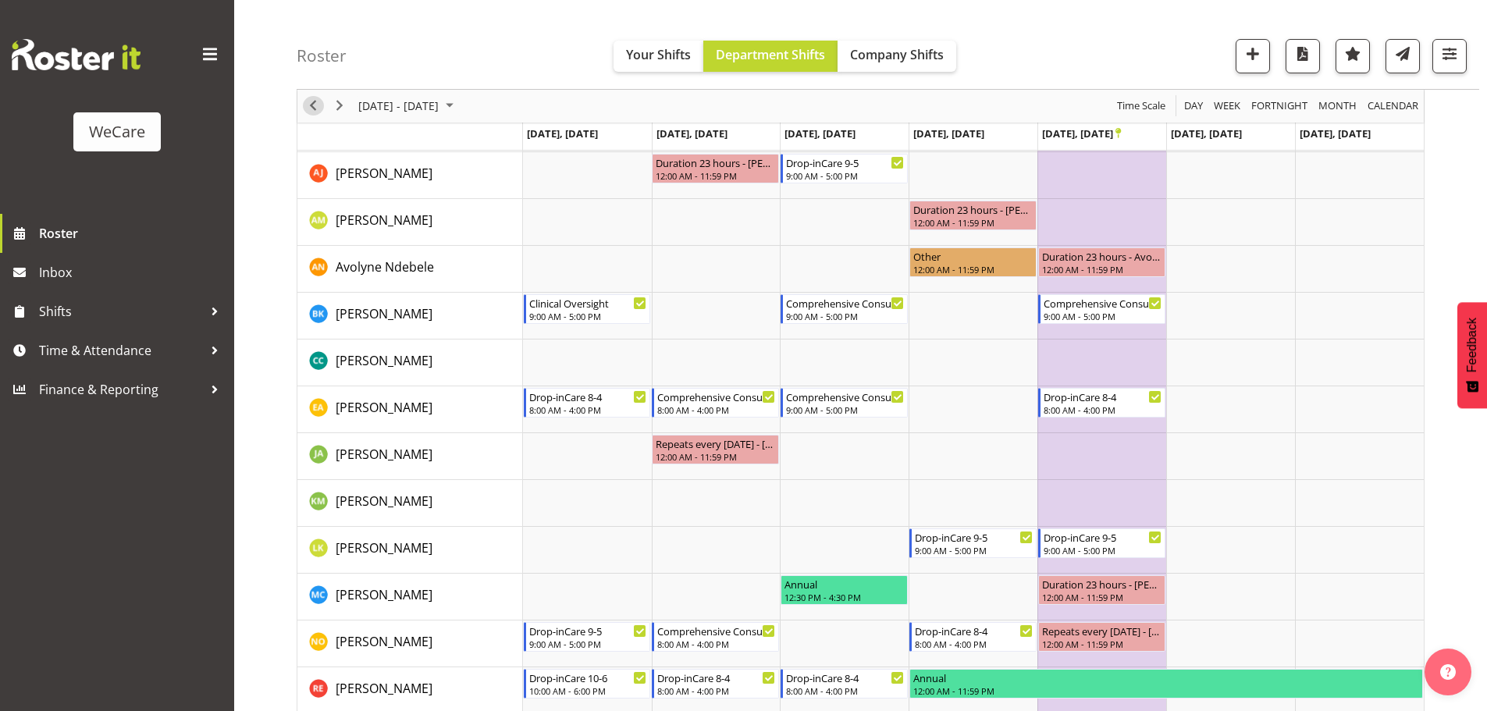
click at [316, 109] on span "Previous" at bounding box center [313, 107] width 19 height 20
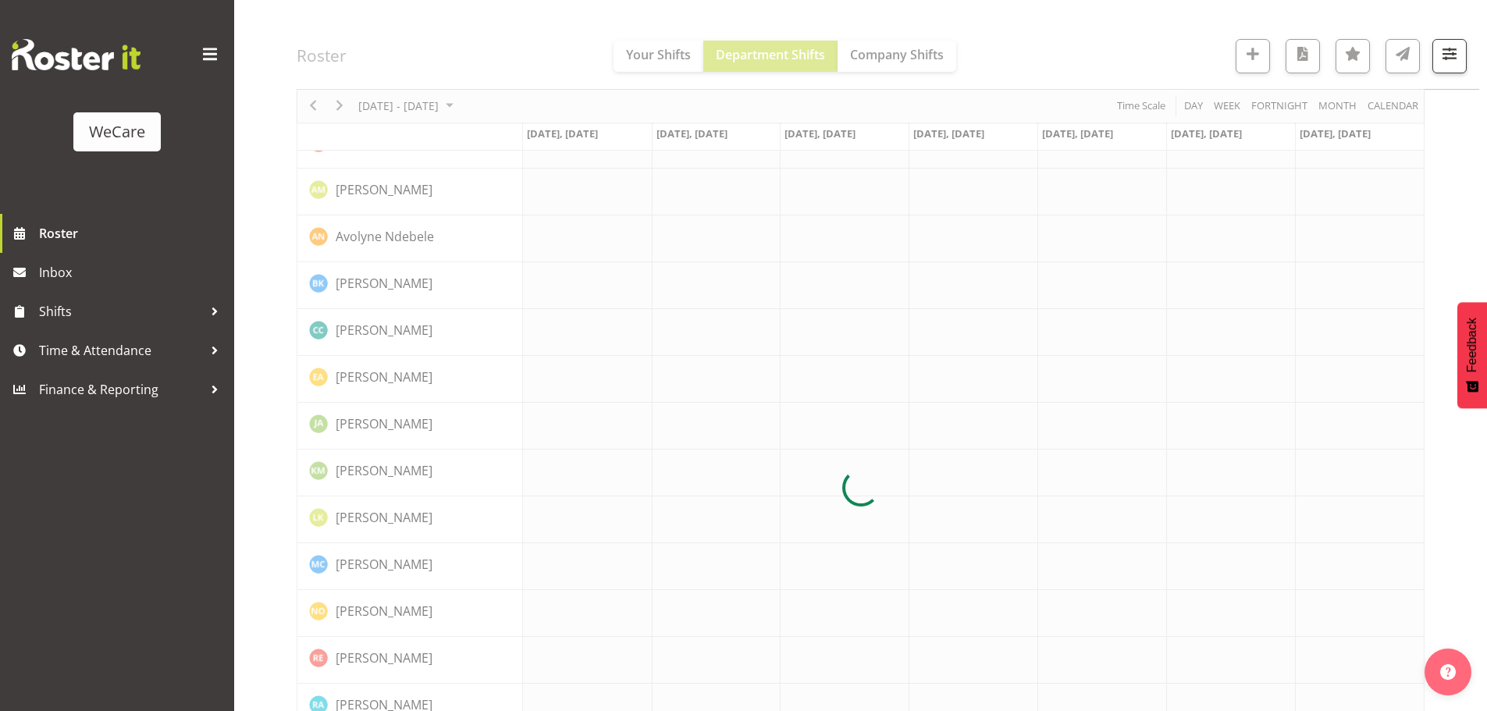
scroll to position [0, 0]
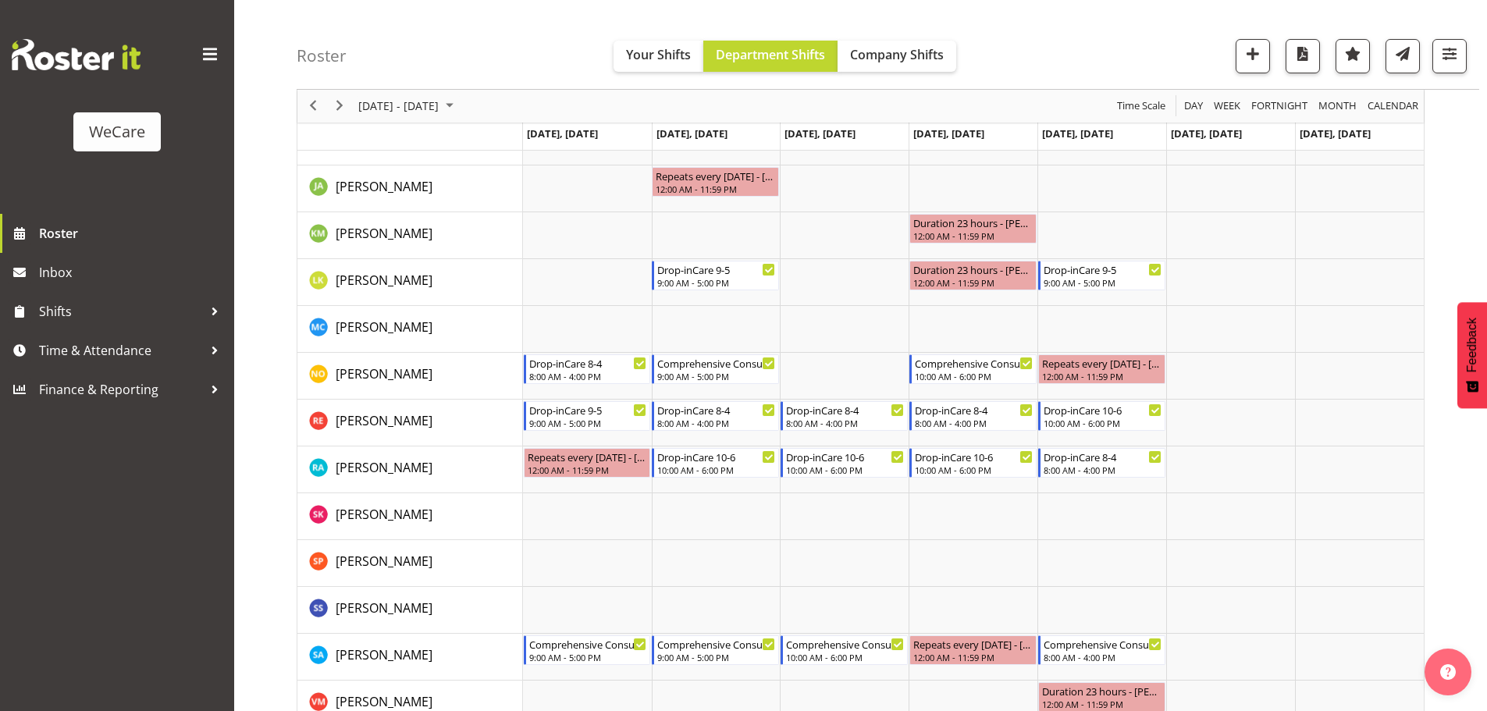
scroll to position [546, 0]
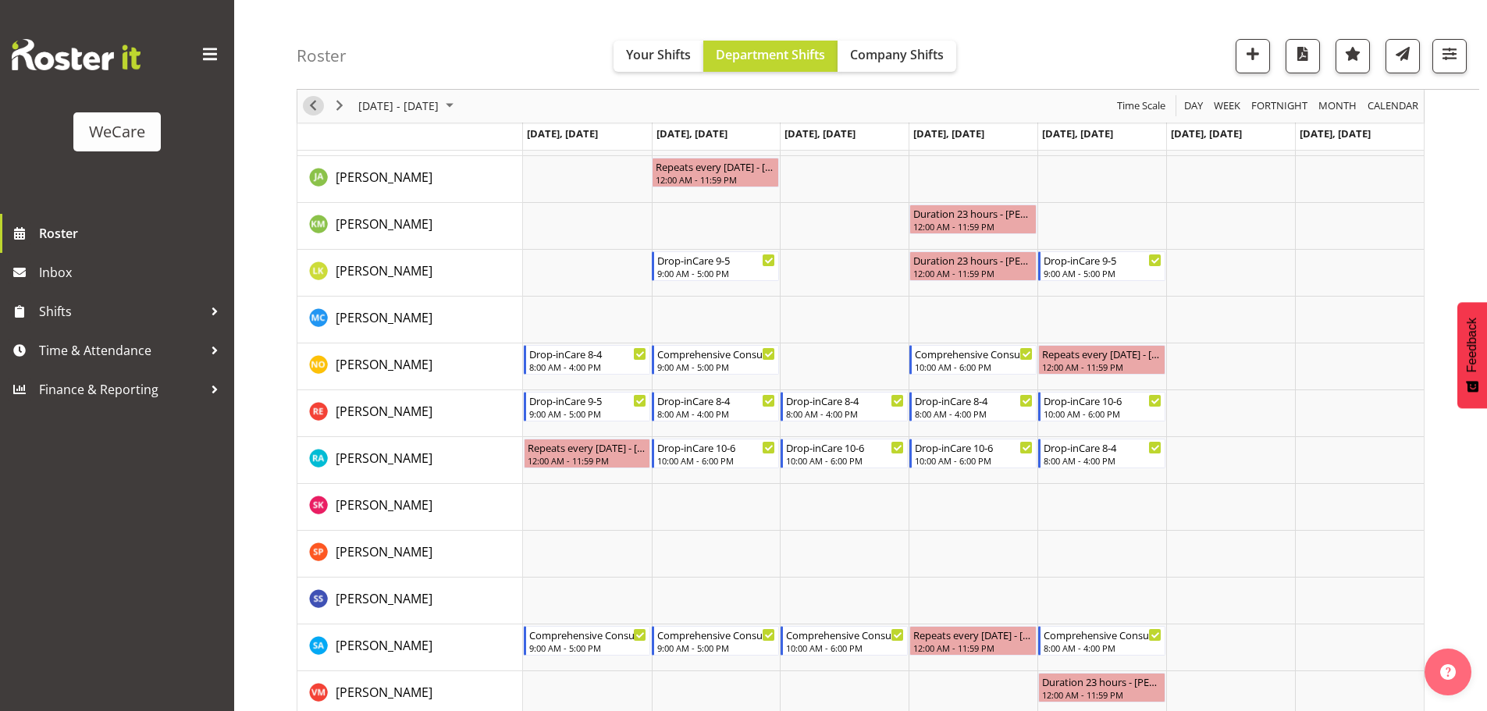
click at [318, 104] on span "Previous" at bounding box center [313, 107] width 19 height 20
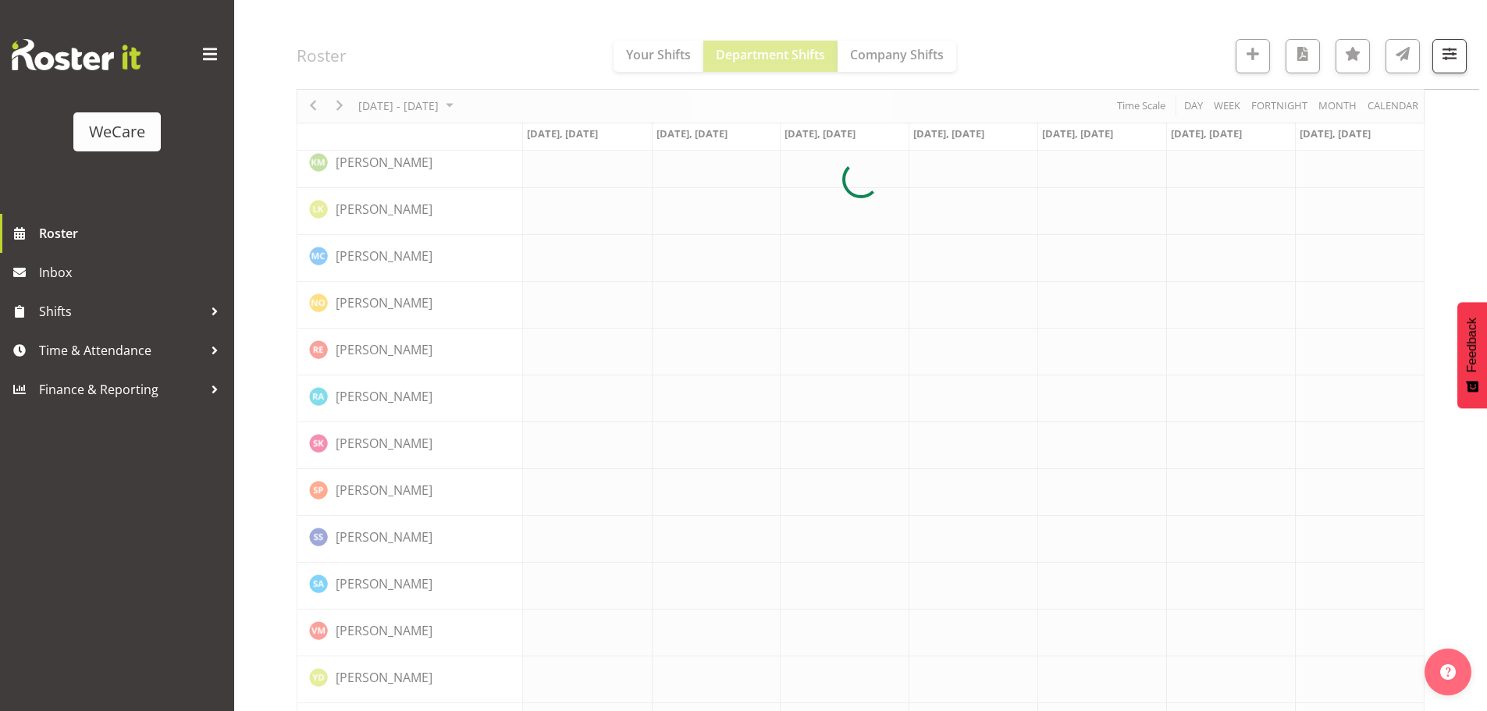
scroll to position [608, 0]
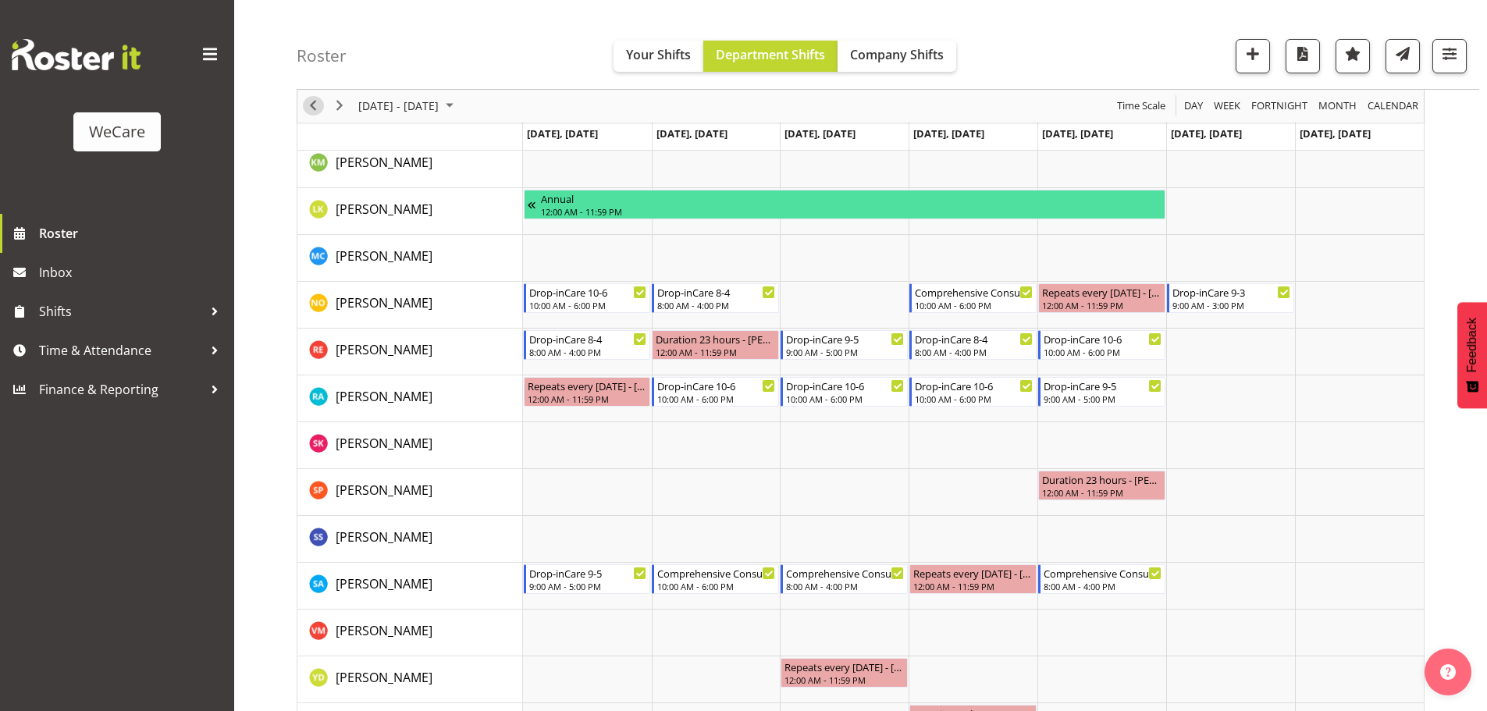
click at [309, 108] on span "Previous" at bounding box center [313, 107] width 19 height 20
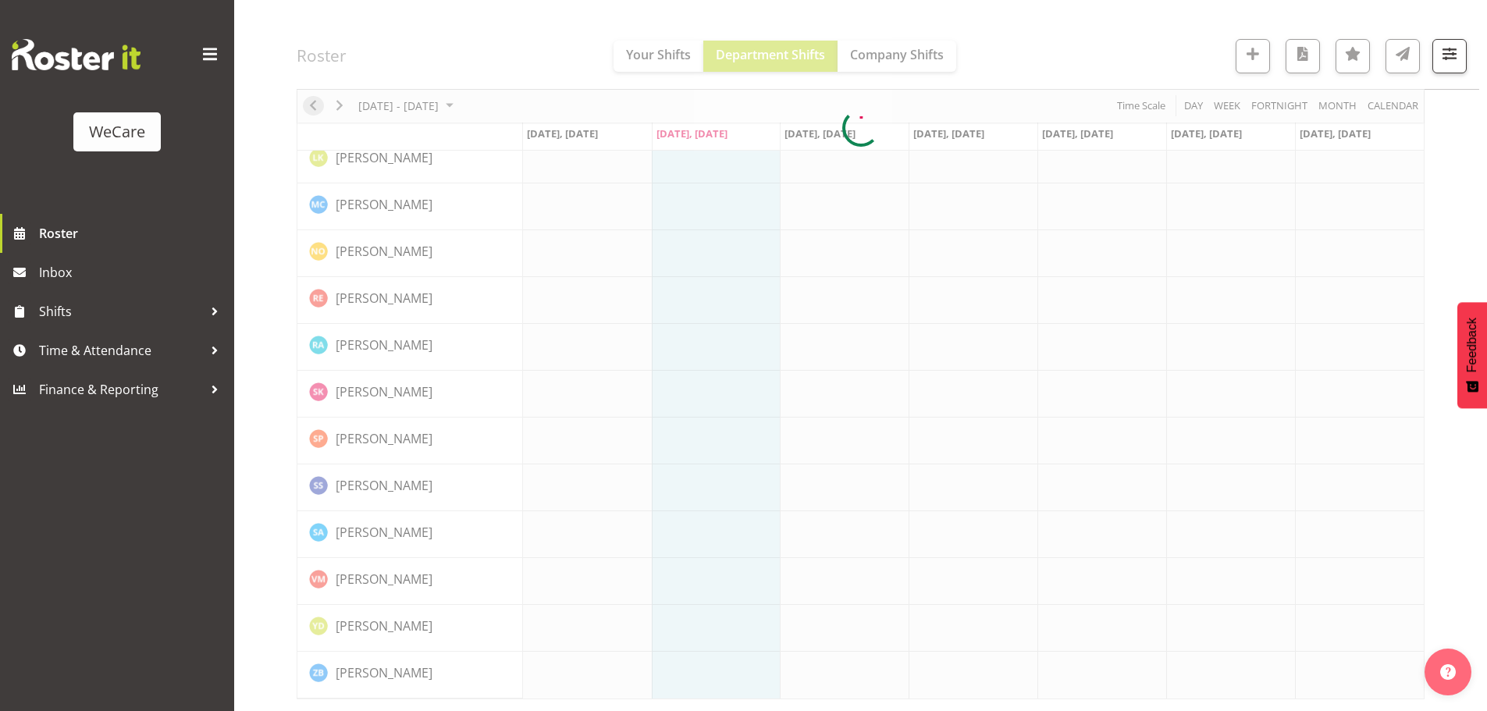
scroll to position [598, 0]
